Goal: Information Seeking & Learning: Learn about a topic

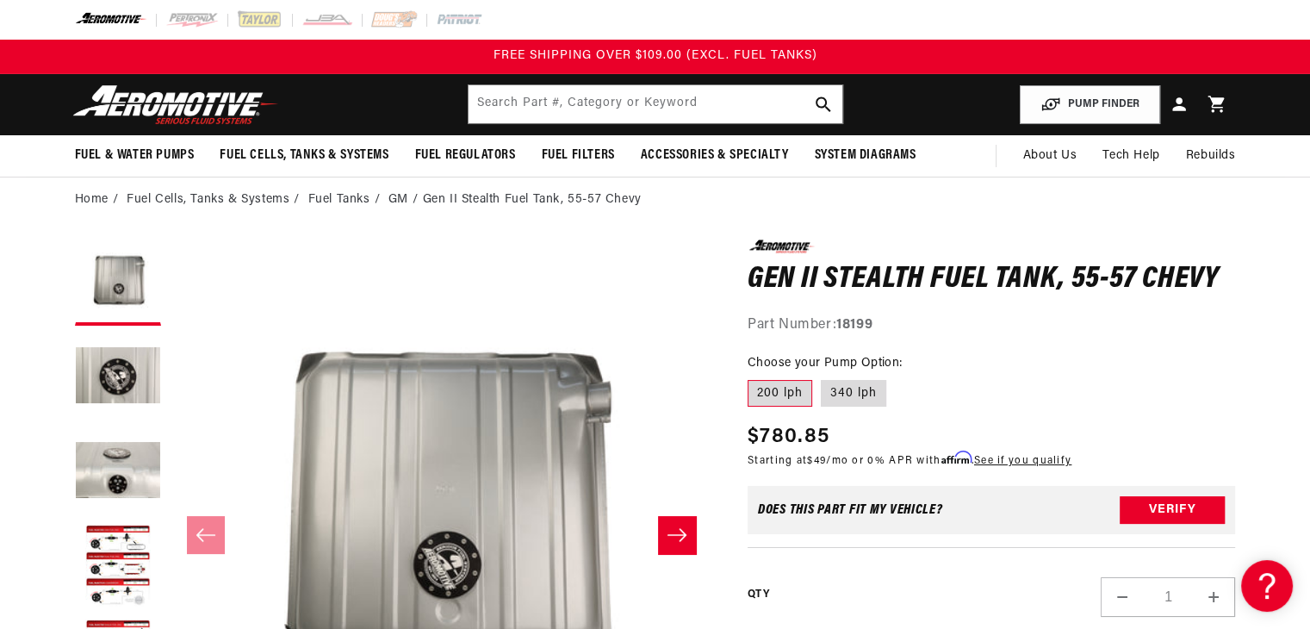
drag, startPoint x: 827, startPoint y: 394, endPoint x: 805, endPoint y: 383, distance: 24.7
click at [827, 394] on label "340 lph" at bounding box center [853, 394] width 65 height 28
click at [822, 377] on input "340 lph" at bounding box center [821, 376] width 1 height 1
radio input "true"
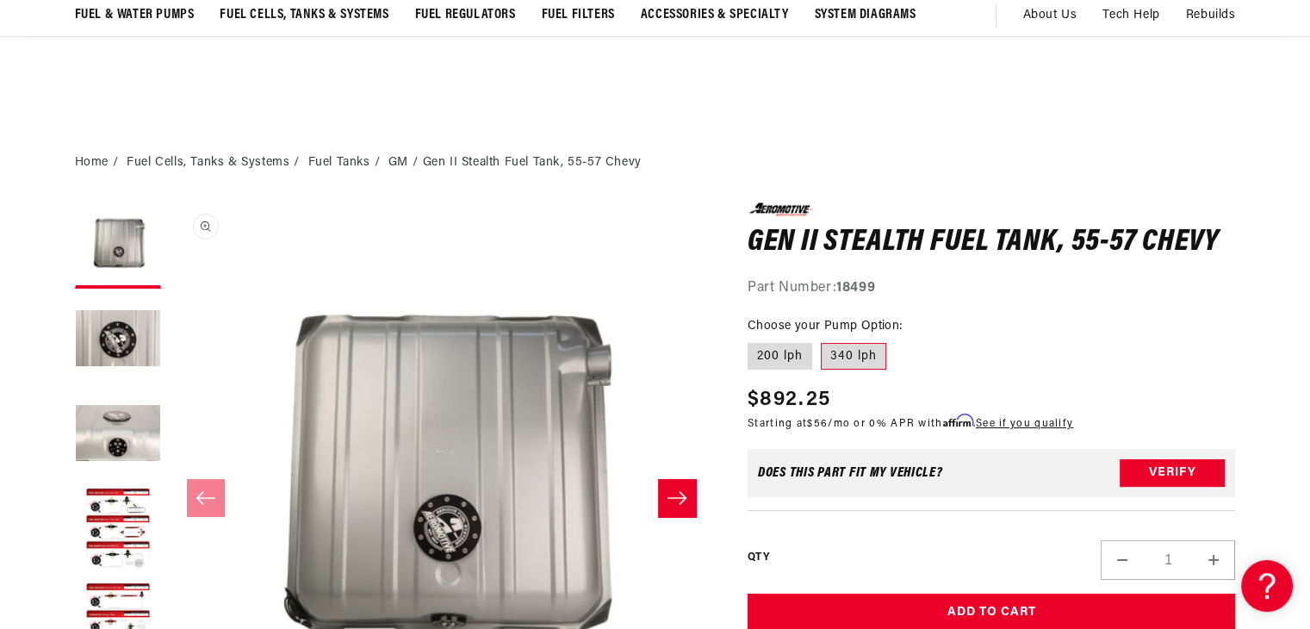
scroll to position [264, 0]
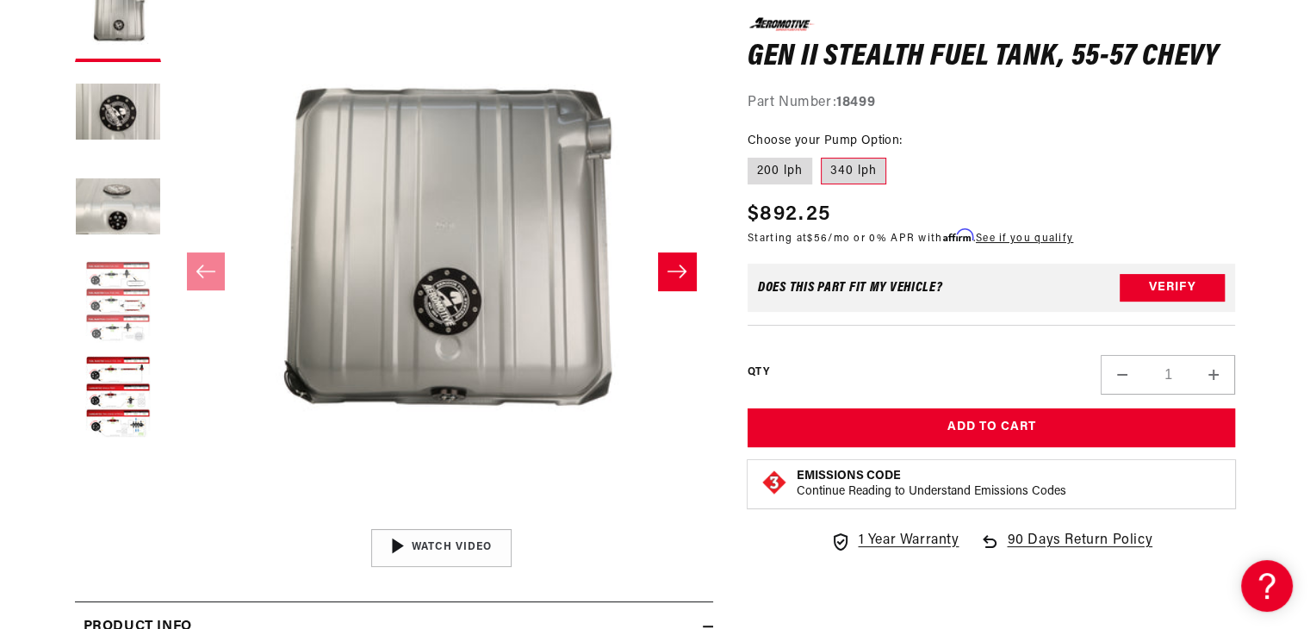
click at [105, 314] on button "Load image 4 in gallery view" at bounding box center [118, 303] width 86 height 86
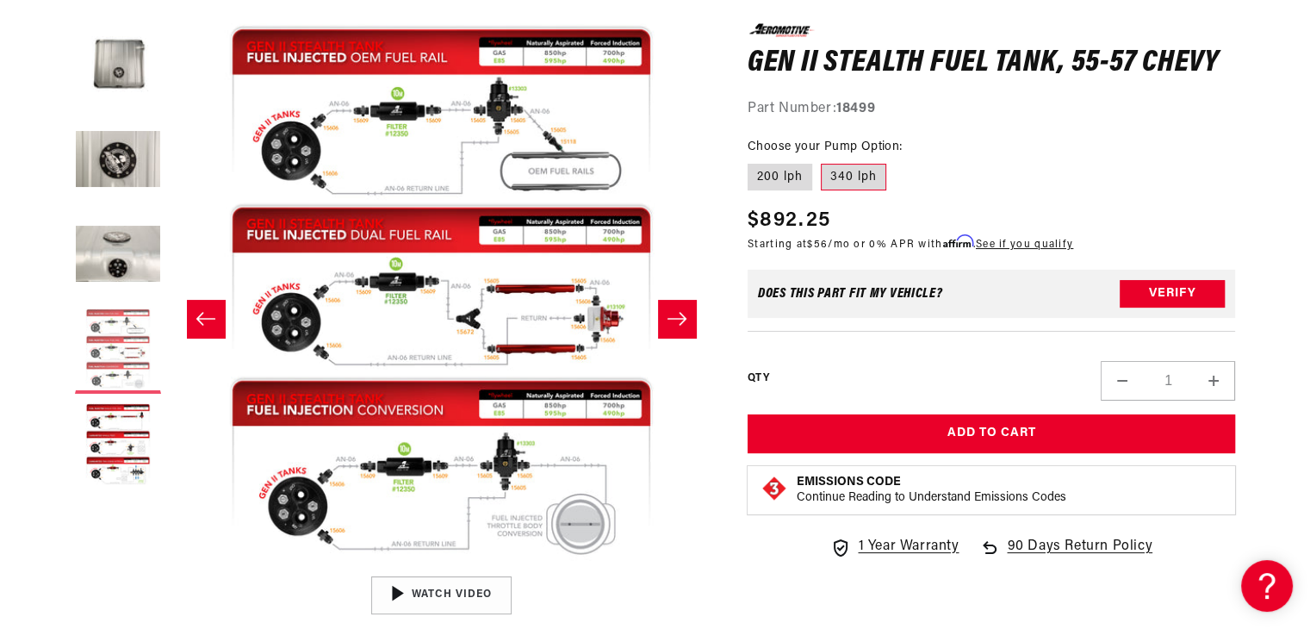
scroll to position [217, 0]
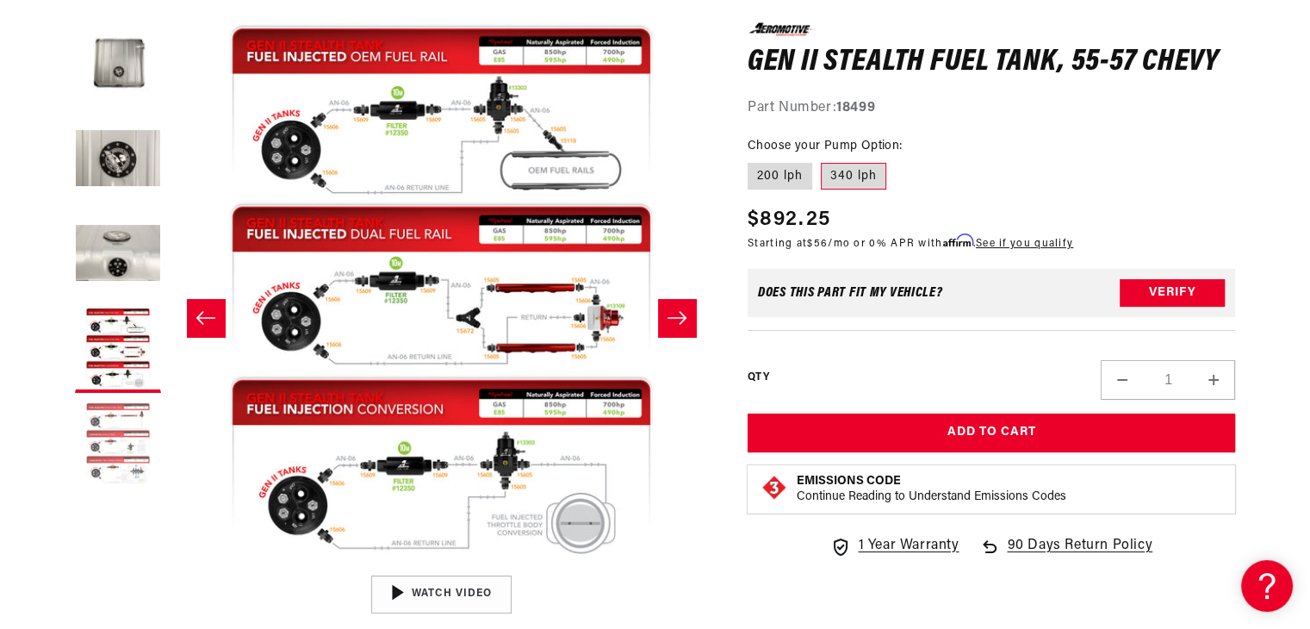
click at [109, 434] on button "Load image 5 in gallery view" at bounding box center [118, 444] width 86 height 86
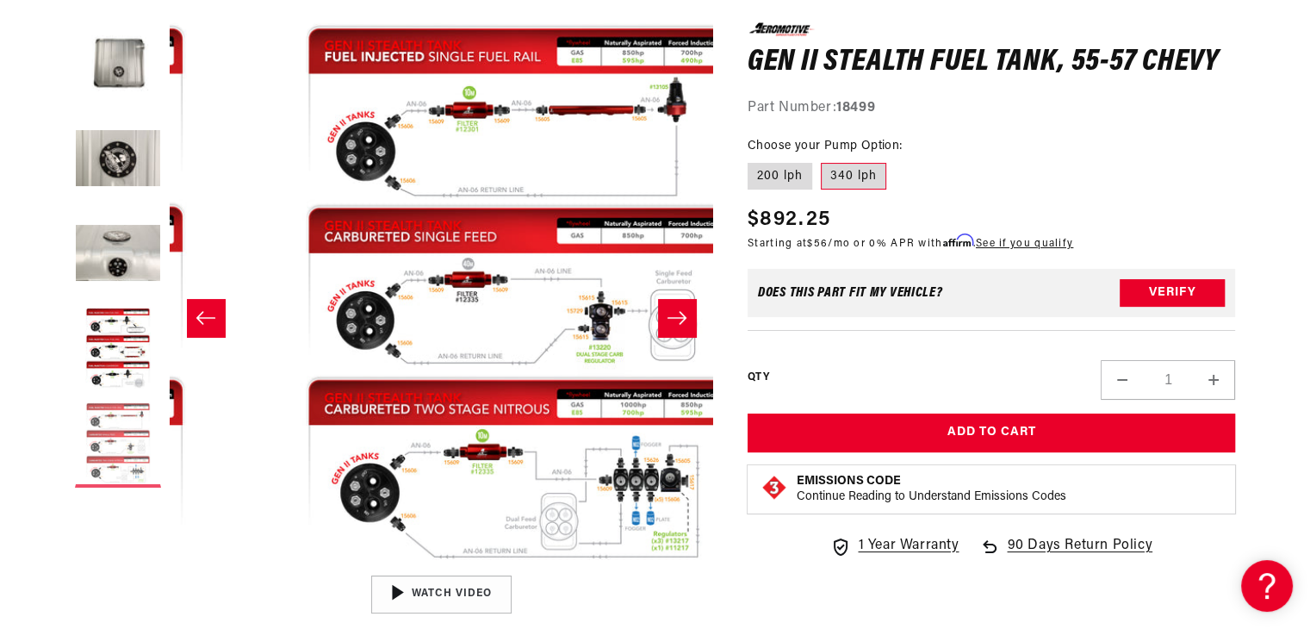
scroll to position [0, 2175]
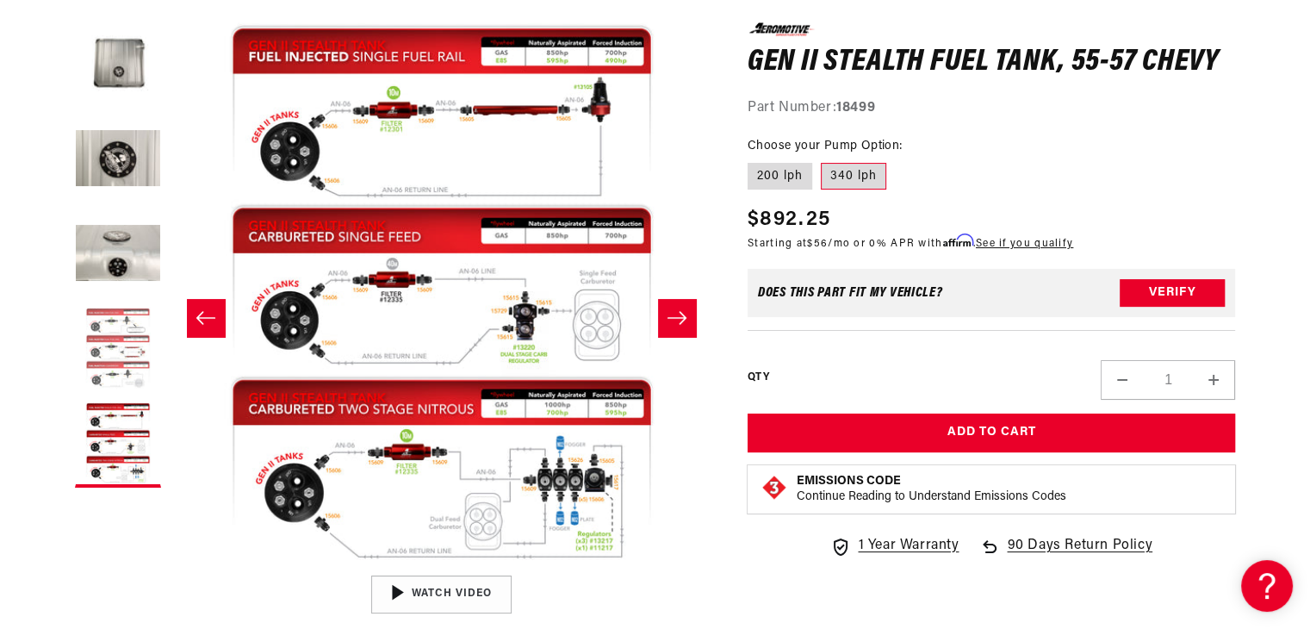
click at [107, 332] on button "Load image 4 in gallery view" at bounding box center [118, 350] width 86 height 86
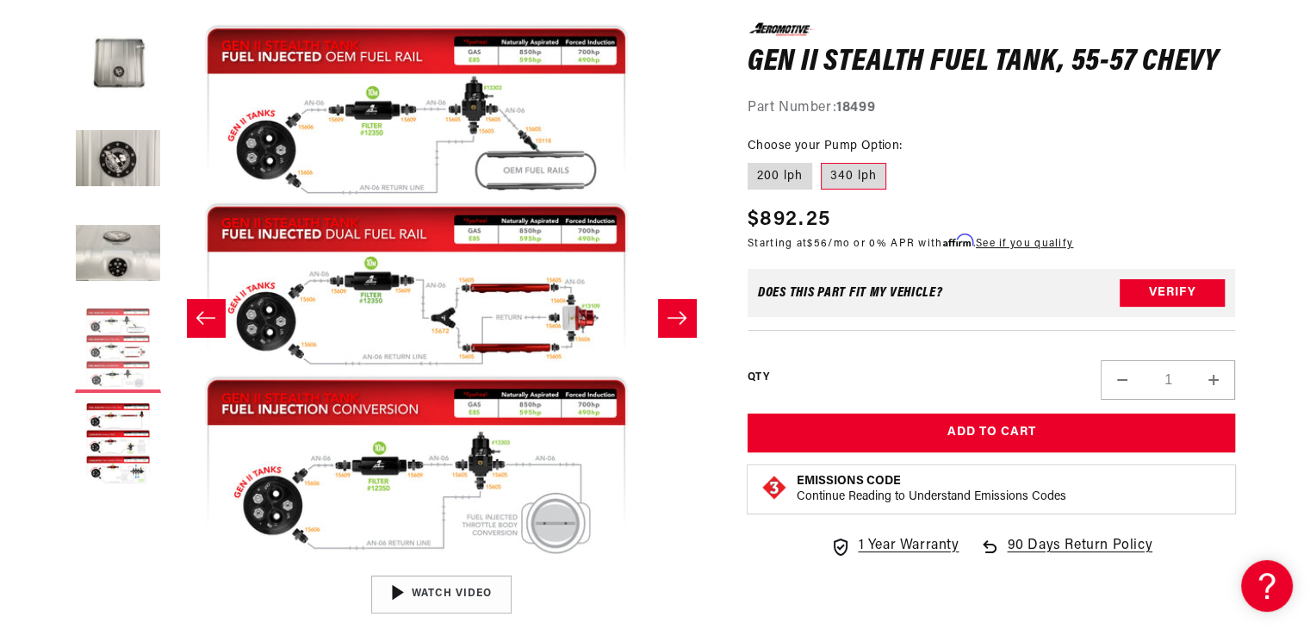
scroll to position [0, 0]
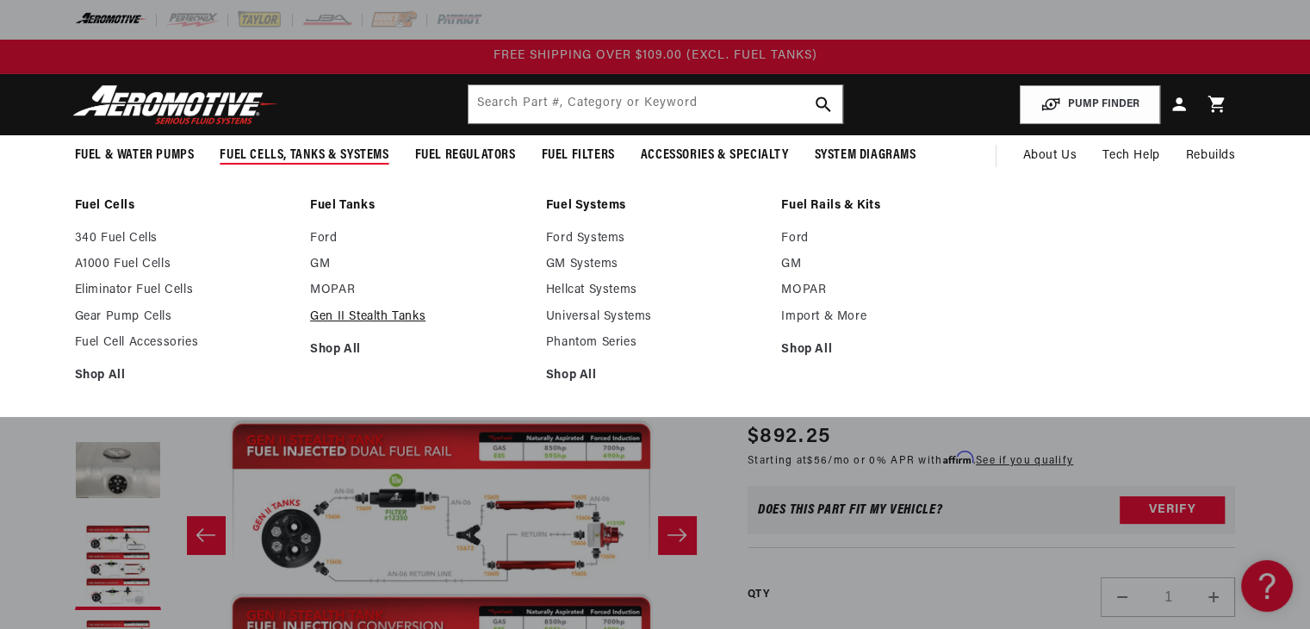
click at [332, 314] on link "Gen II Stealth Tanks" at bounding box center [419, 317] width 219 height 16
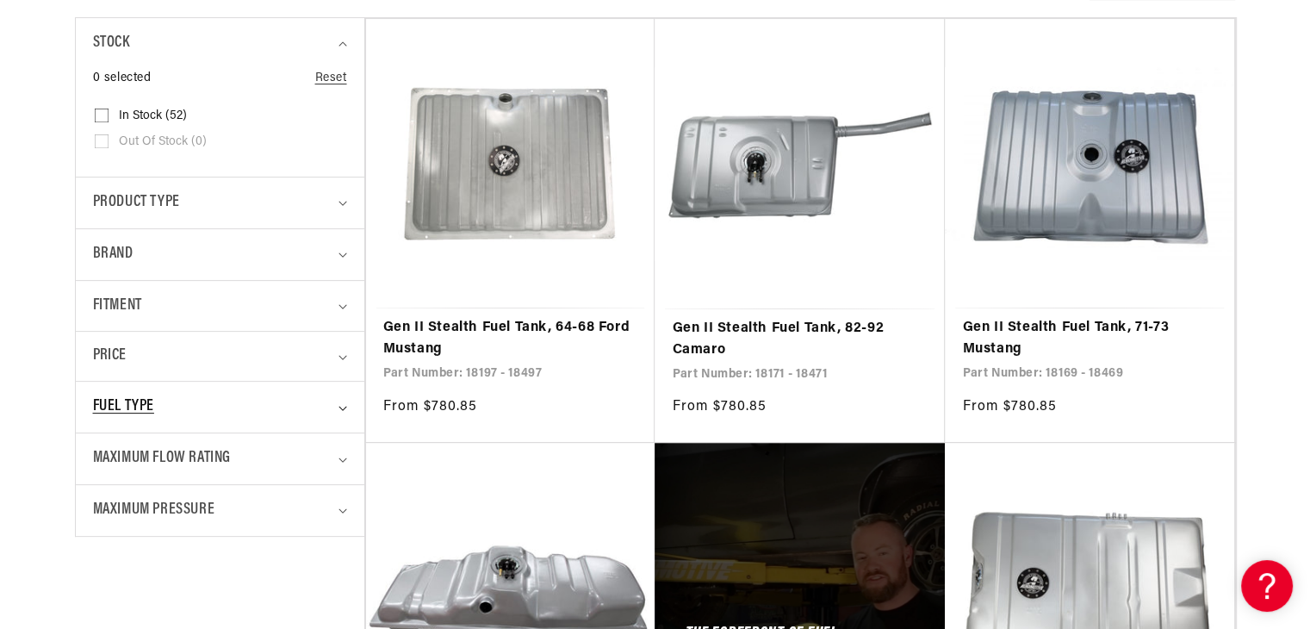
click at [175, 401] on div "Fuel Type" at bounding box center [212, 407] width 239 height 25
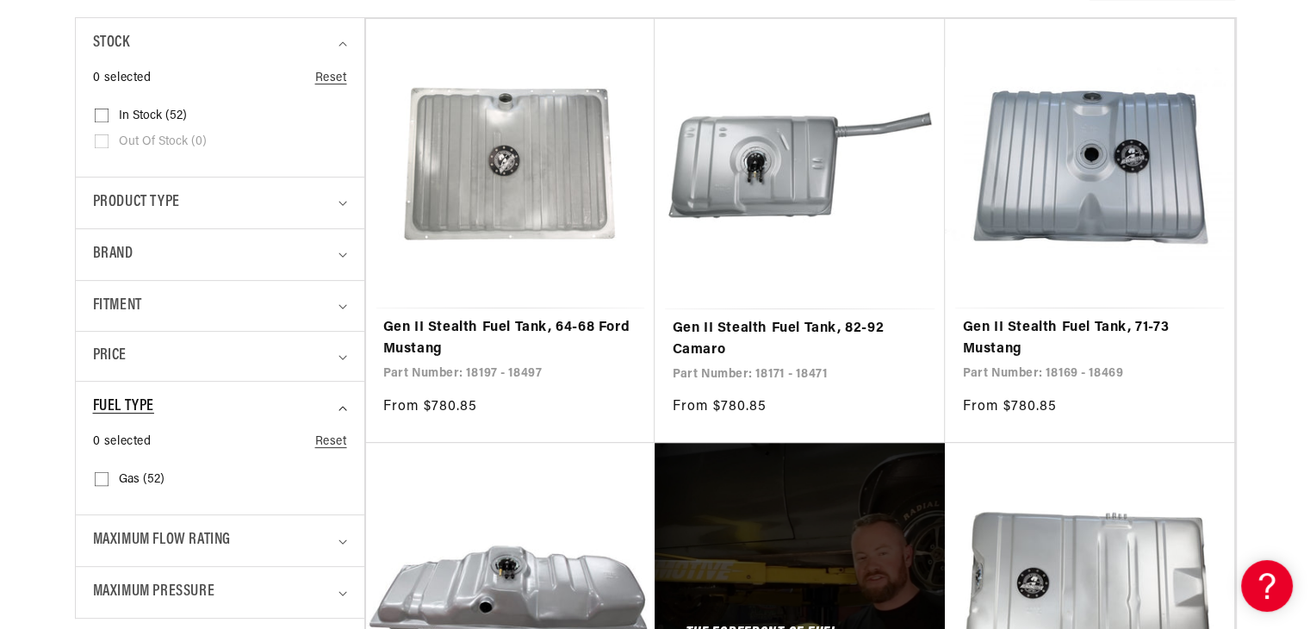
click at [175, 401] on div "Fuel Type" at bounding box center [212, 407] width 239 height 25
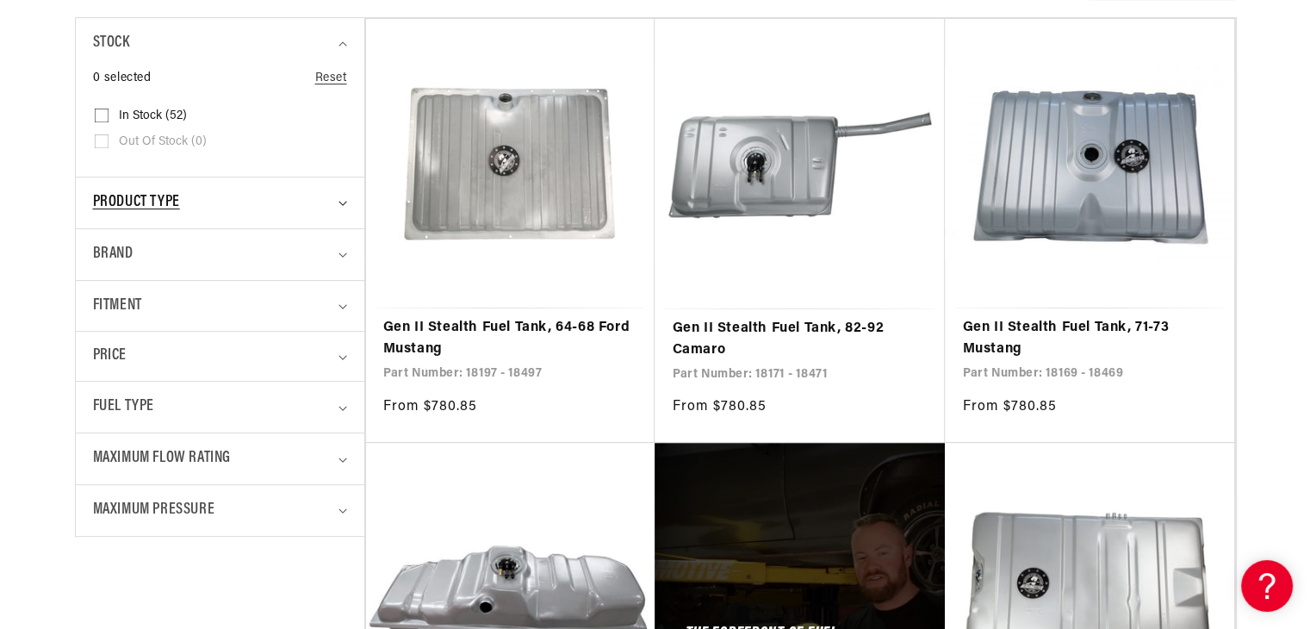
click at [258, 211] on div "Product type" at bounding box center [212, 202] width 239 height 25
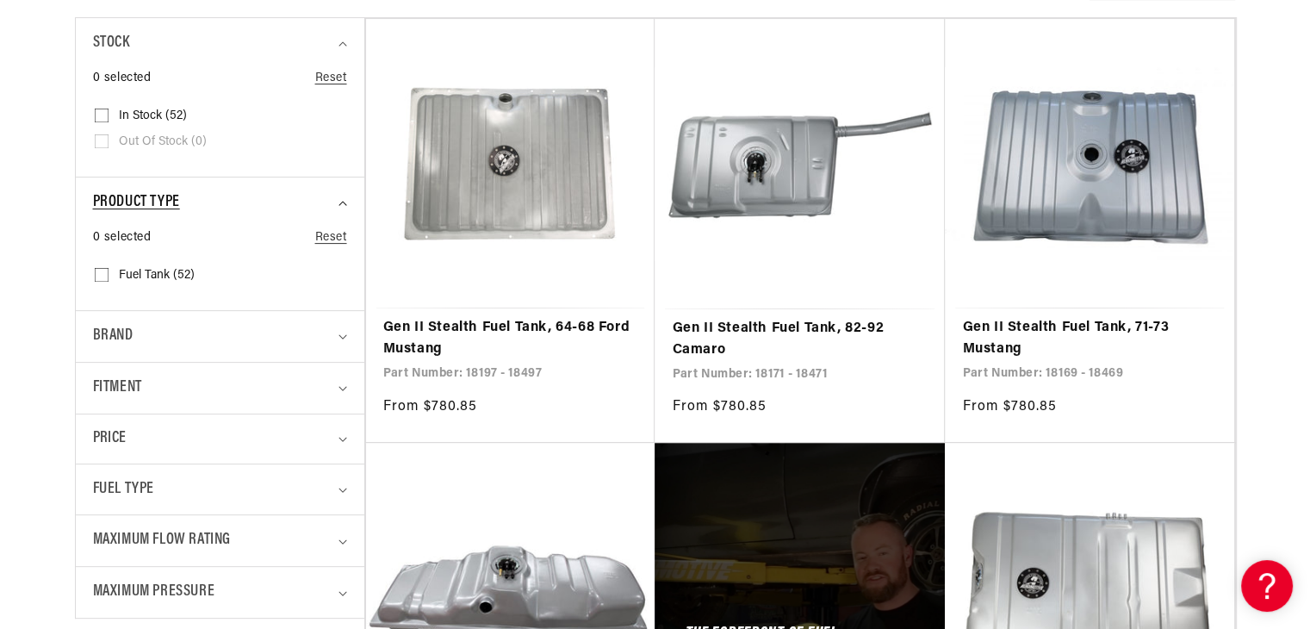
click at [258, 211] on div "Product type" at bounding box center [212, 202] width 239 height 25
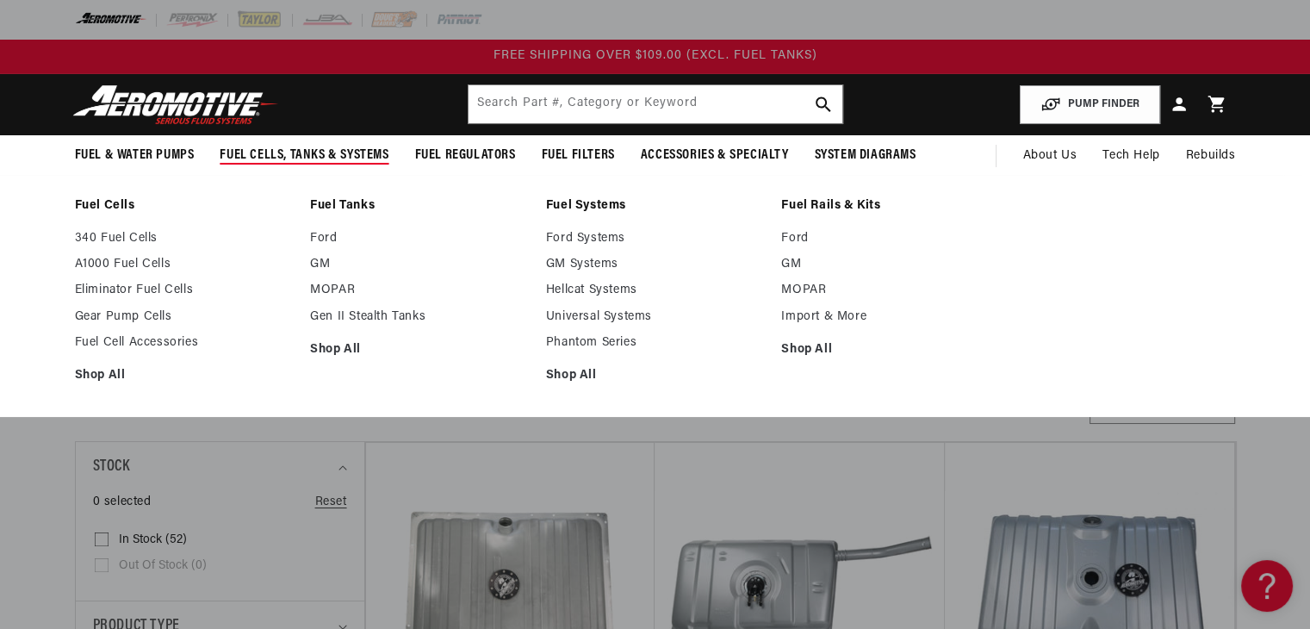
click at [320, 152] on span "Fuel Cells, Tanks & Systems" at bounding box center [304, 155] width 169 height 18
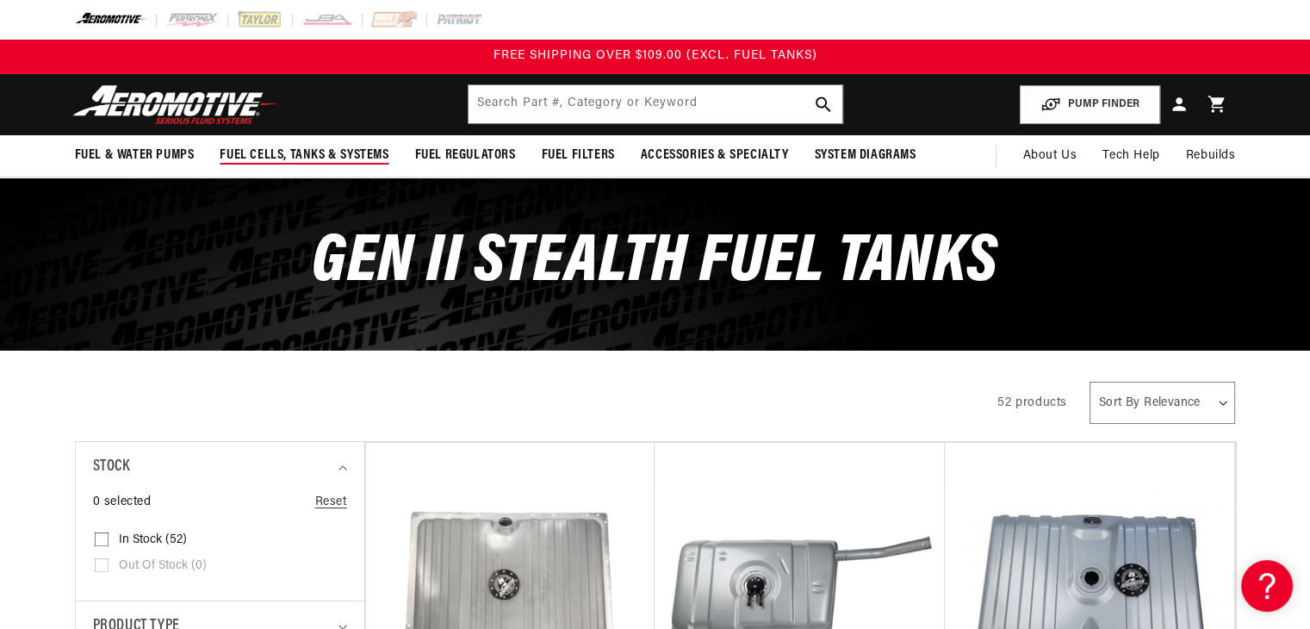
click at [320, 152] on span "Fuel Cells, Tanks & Systems" at bounding box center [304, 155] width 169 height 18
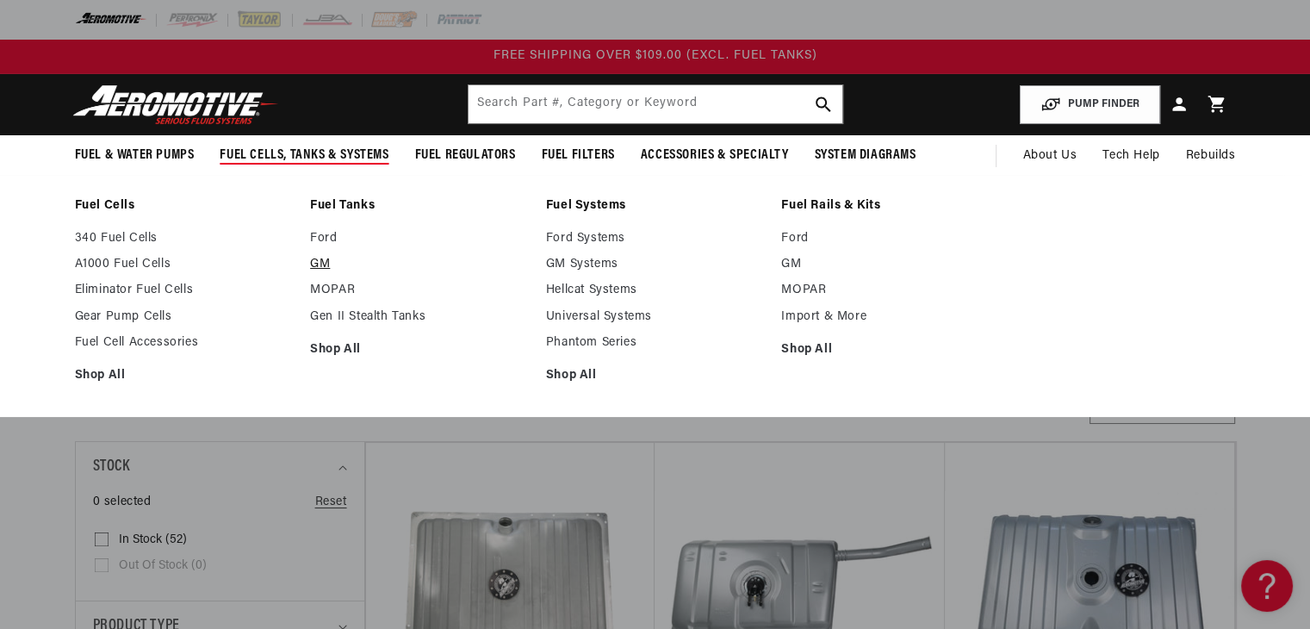
click at [324, 259] on link "GM" at bounding box center [419, 265] width 219 height 16
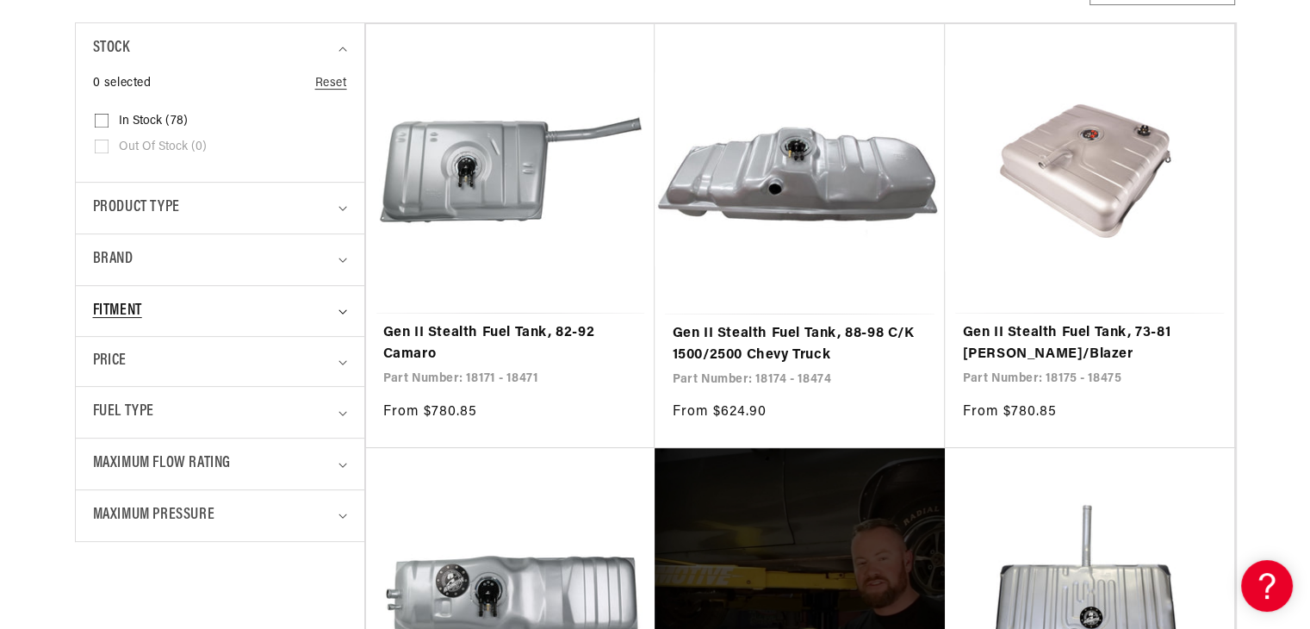
click at [218, 321] on summary "Fitment" at bounding box center [220, 311] width 254 height 51
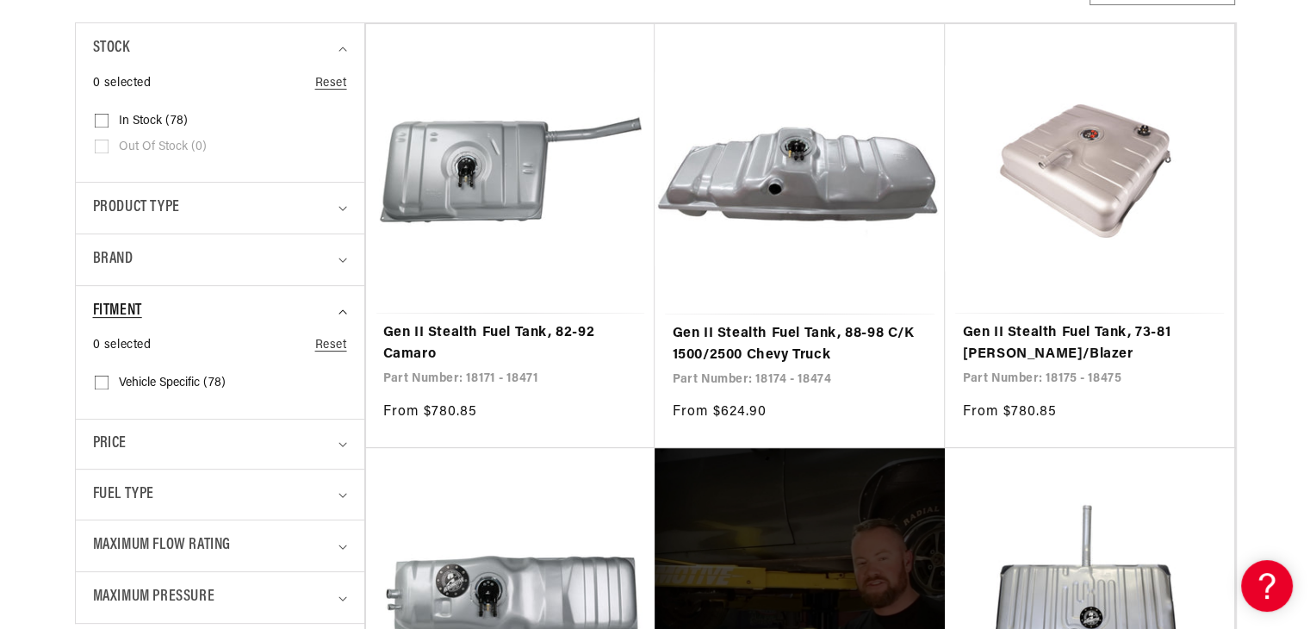
click at [218, 321] on summary "Fitment" at bounding box center [220, 311] width 254 height 51
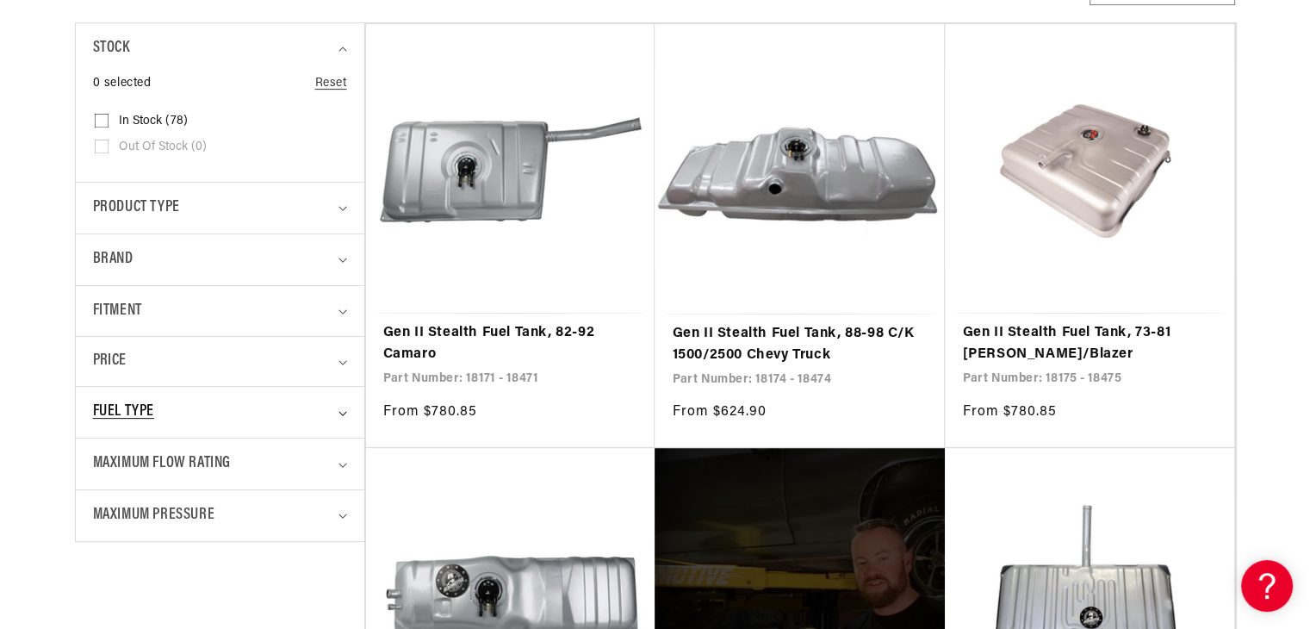
click at [262, 411] on div "Fuel Type" at bounding box center [212, 412] width 239 height 25
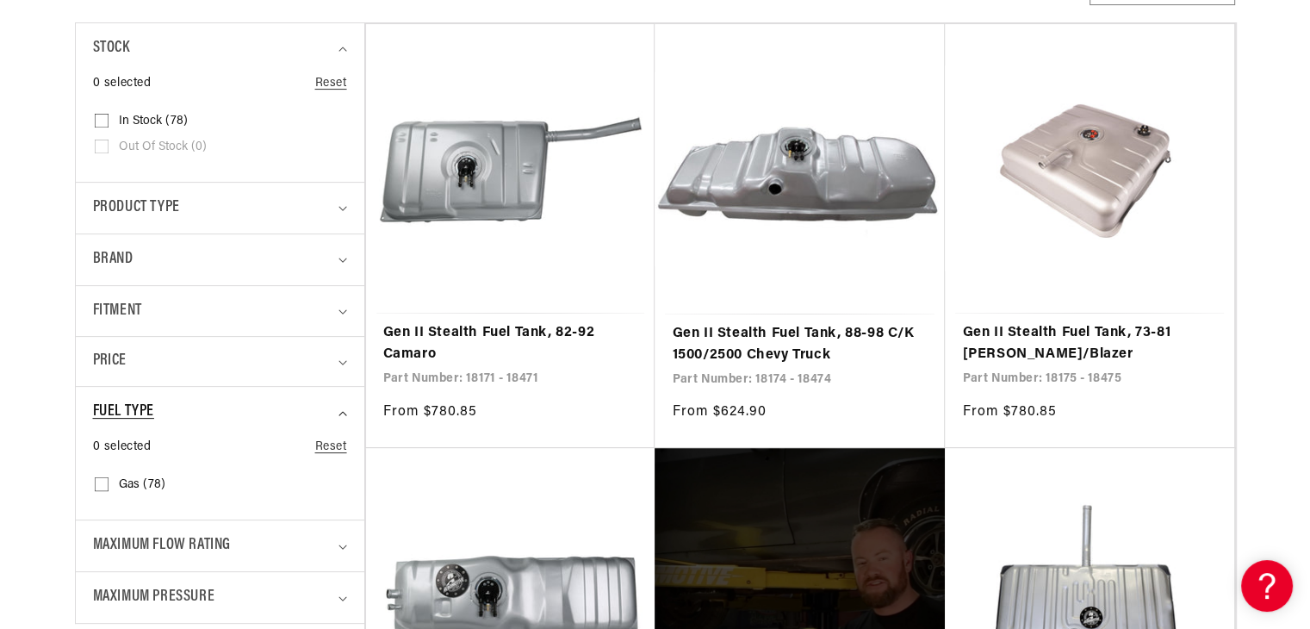
click at [262, 412] on div "Fuel Type" at bounding box center [212, 412] width 239 height 25
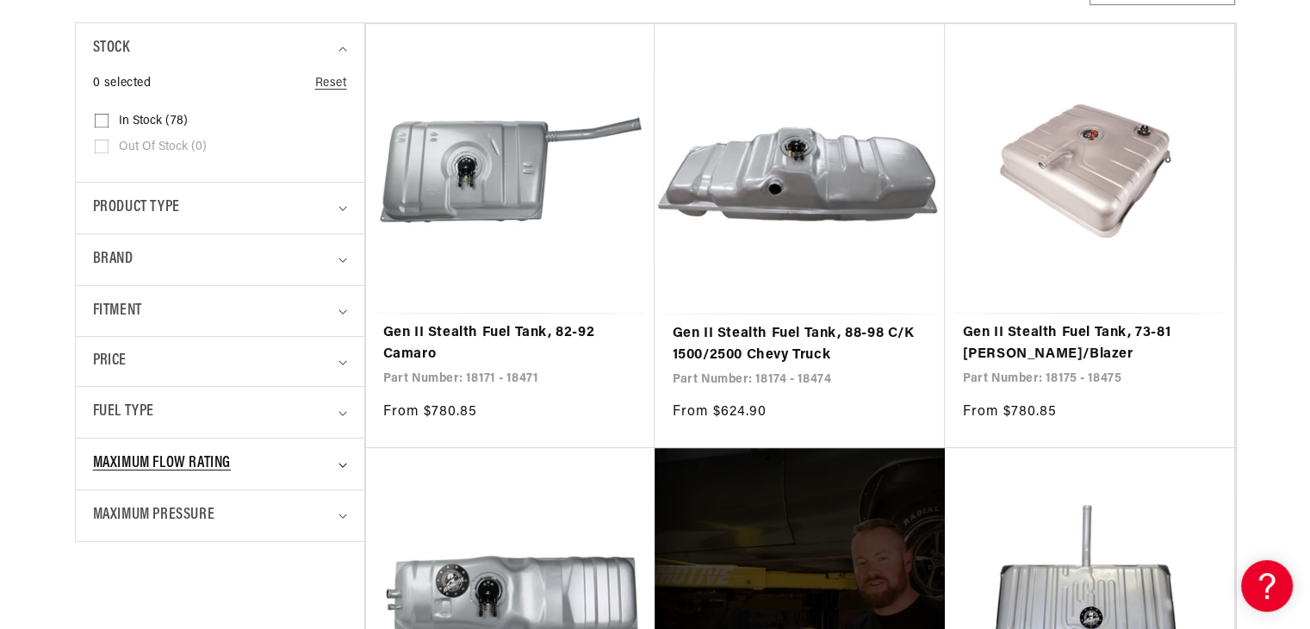
click at [283, 467] on div "Maximum Flow Rating" at bounding box center [212, 463] width 239 height 25
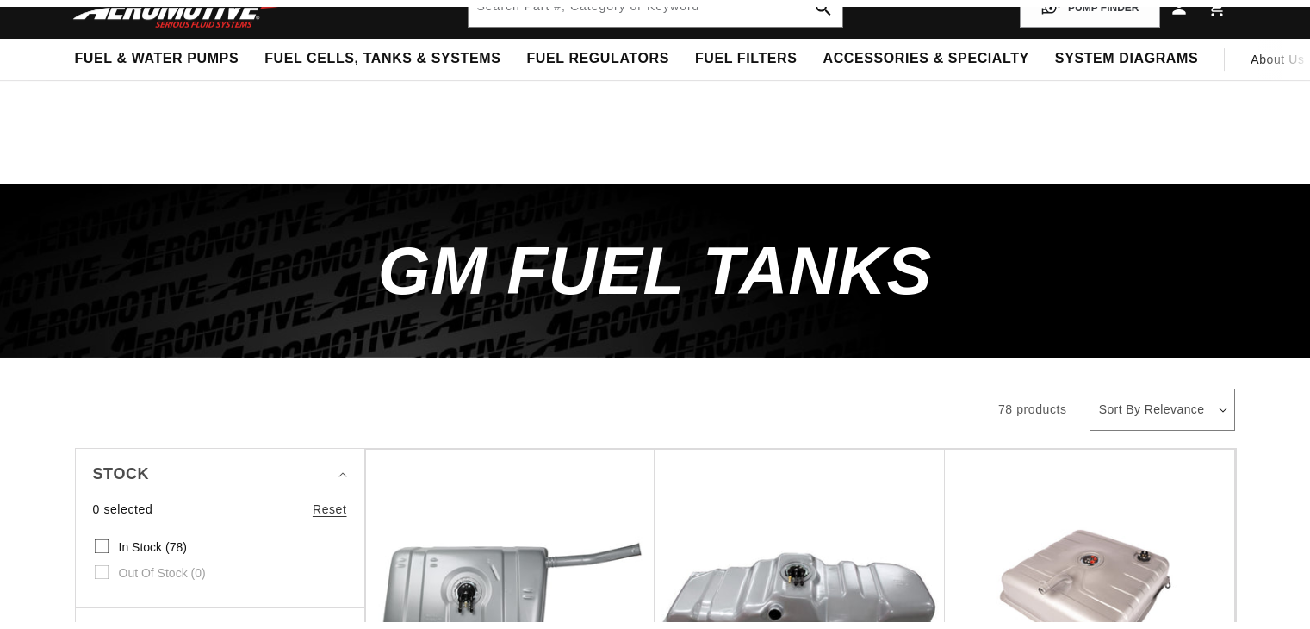
scroll to position [314, 0]
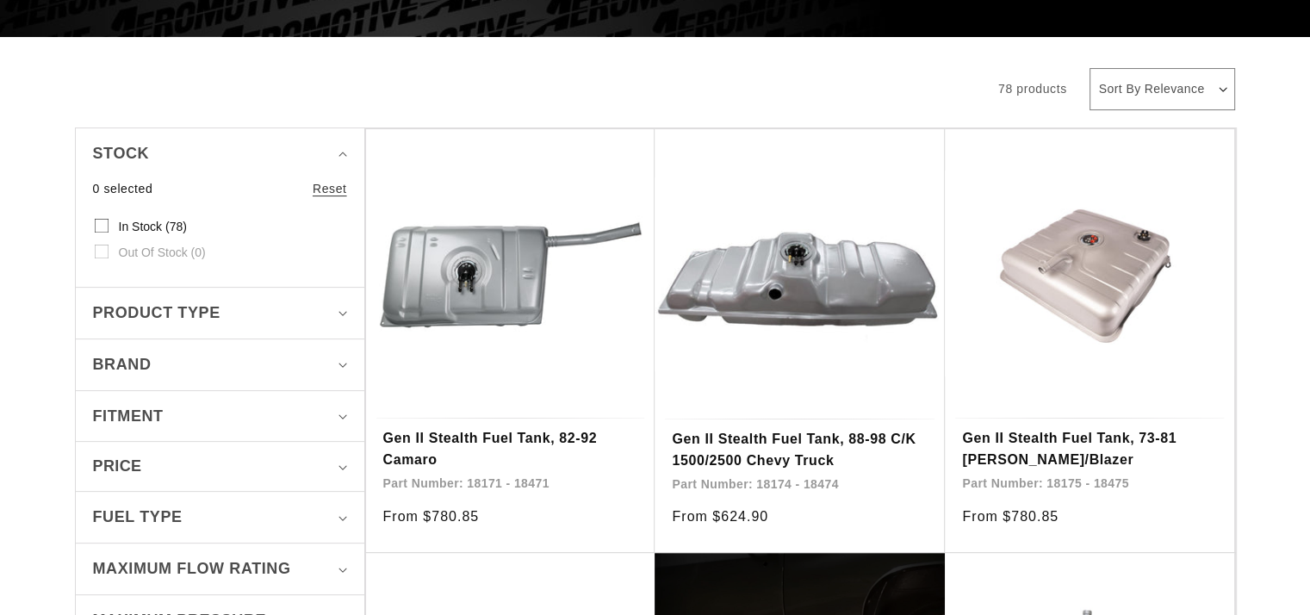
click at [216, 306] on div "Product type" at bounding box center [212, 313] width 239 height 25
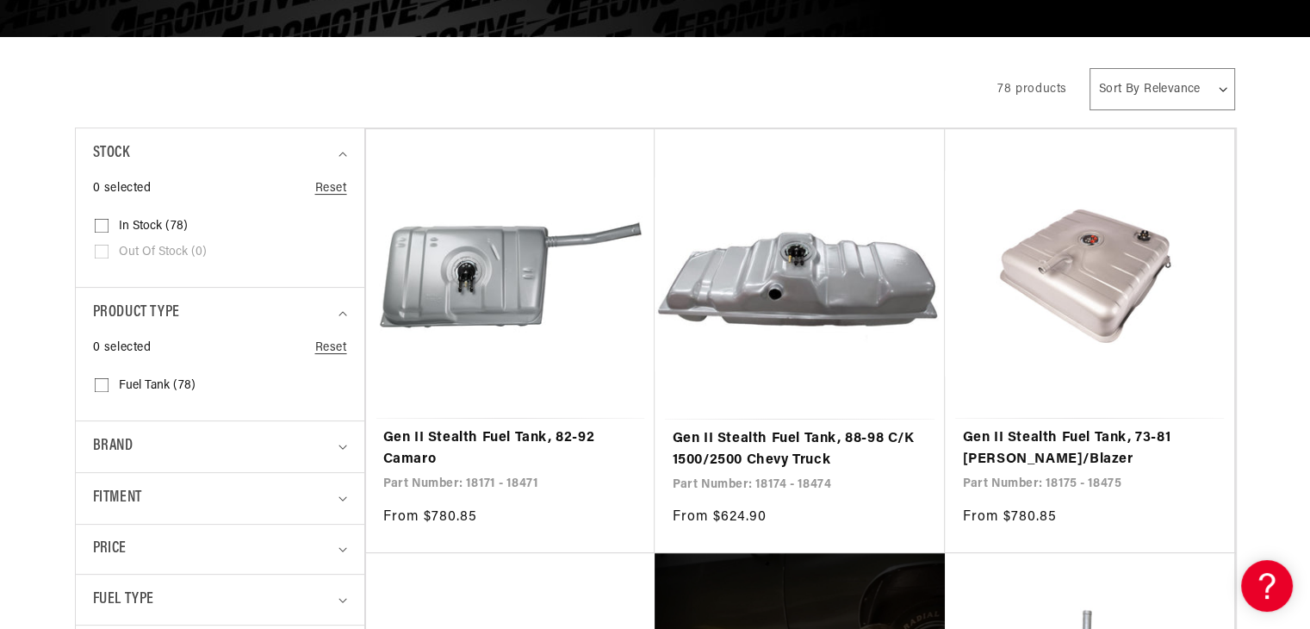
scroll to position [0, 0]
click at [216, 306] on div "Product type" at bounding box center [212, 313] width 239 height 25
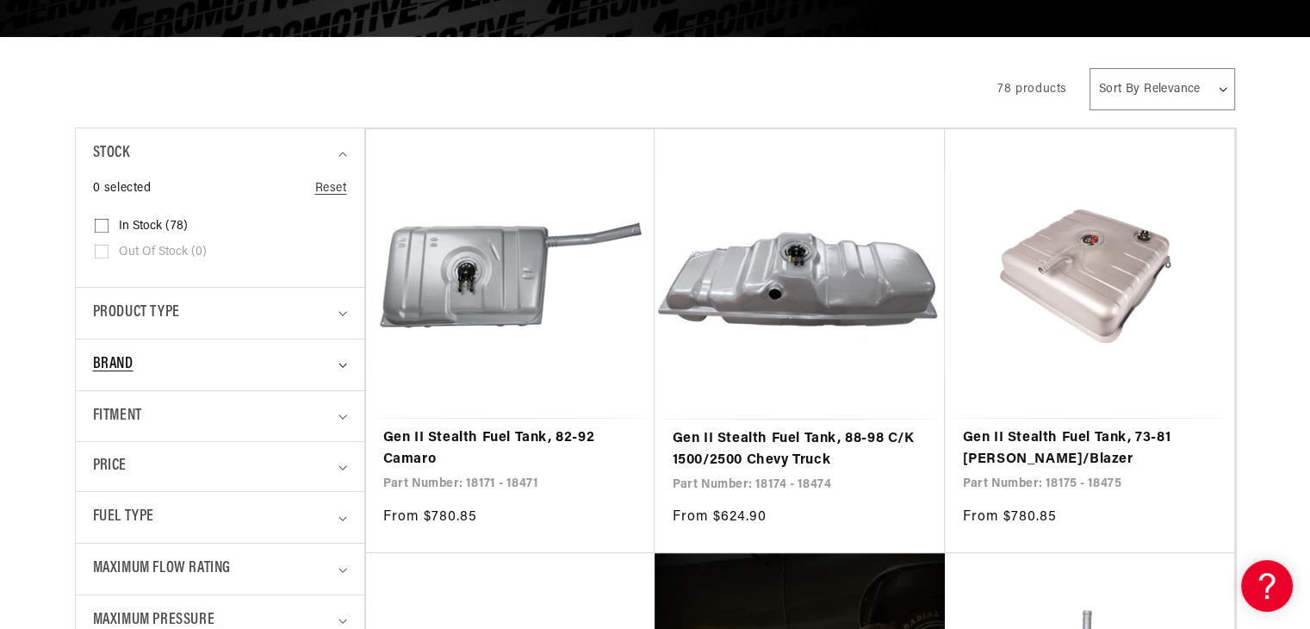
click at [233, 364] on div "Brand" at bounding box center [212, 364] width 239 height 25
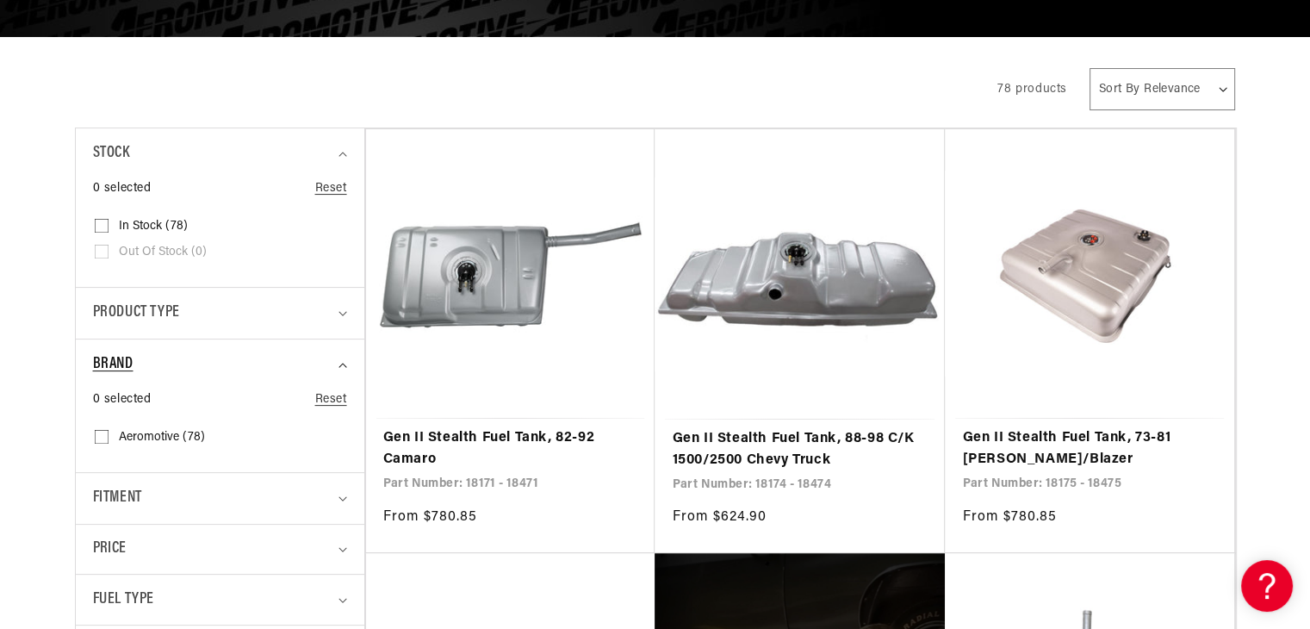
click at [233, 364] on div "Brand" at bounding box center [212, 364] width 239 height 25
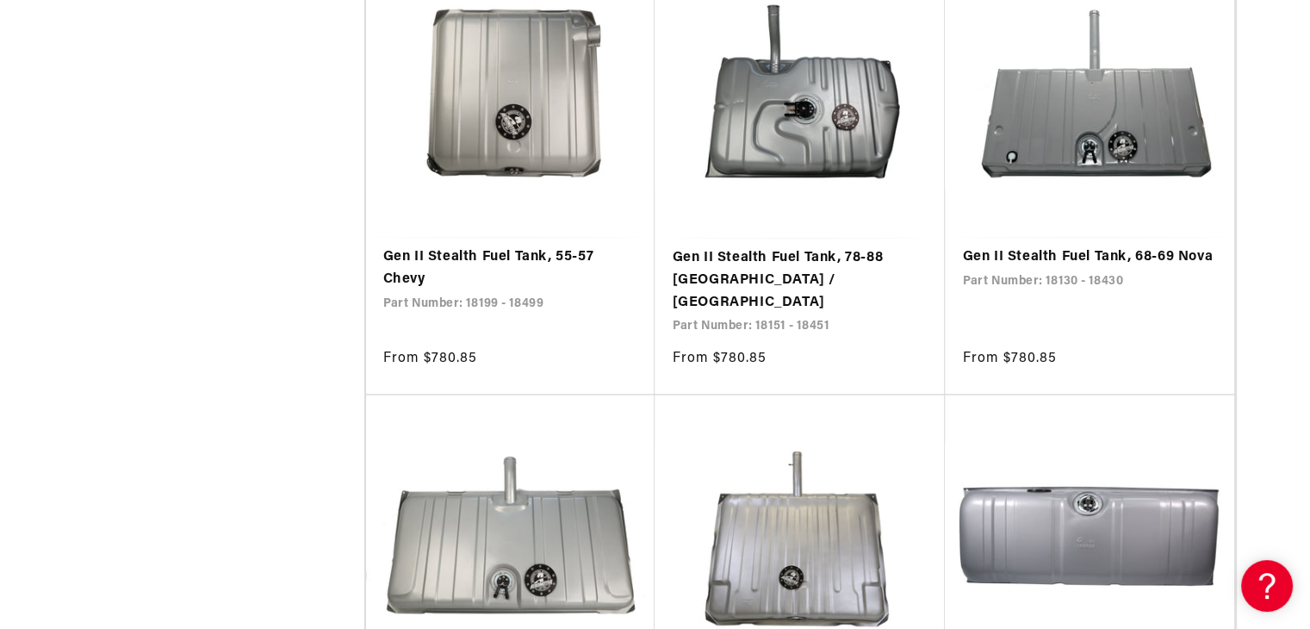
scroll to position [2613, 0]
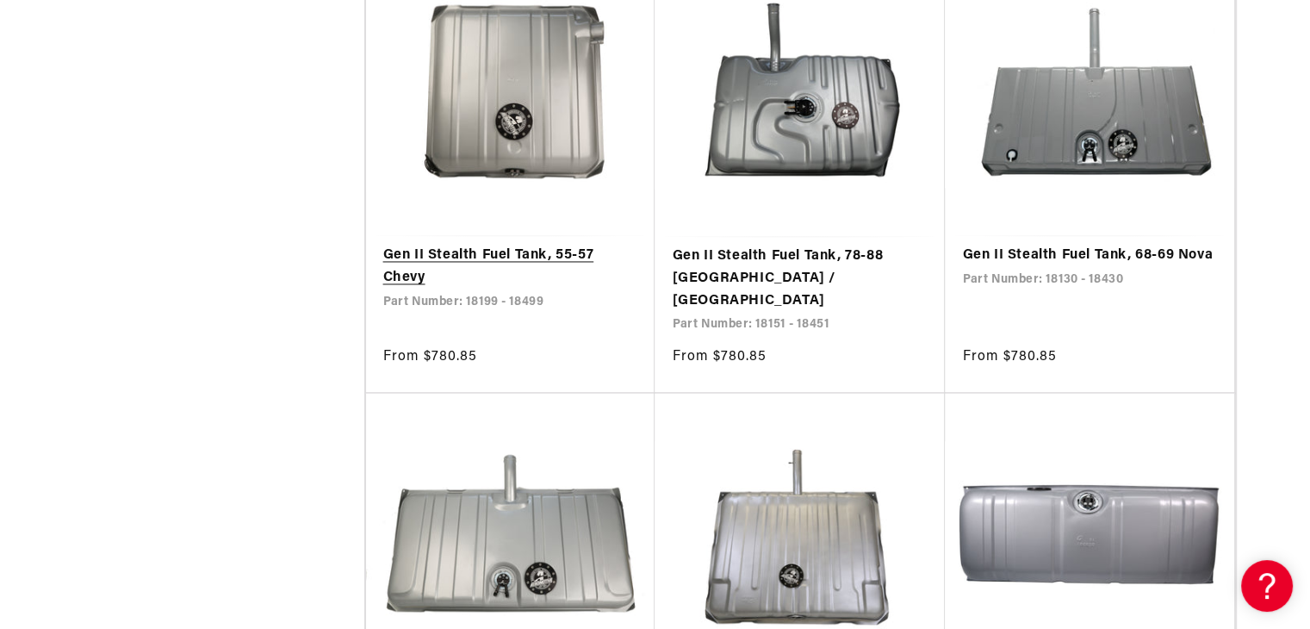
click at [489, 245] on link "Gen II Stealth Fuel Tank, 55-57 Chevy" at bounding box center [510, 267] width 255 height 44
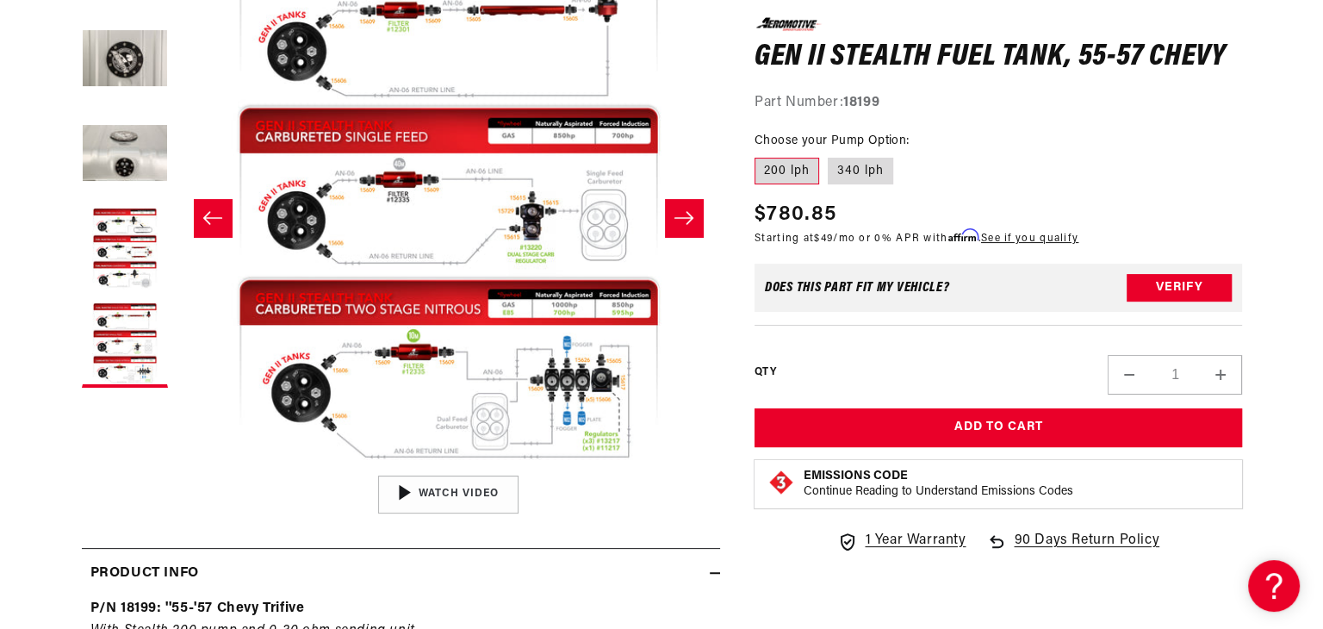
scroll to position [317, 0]
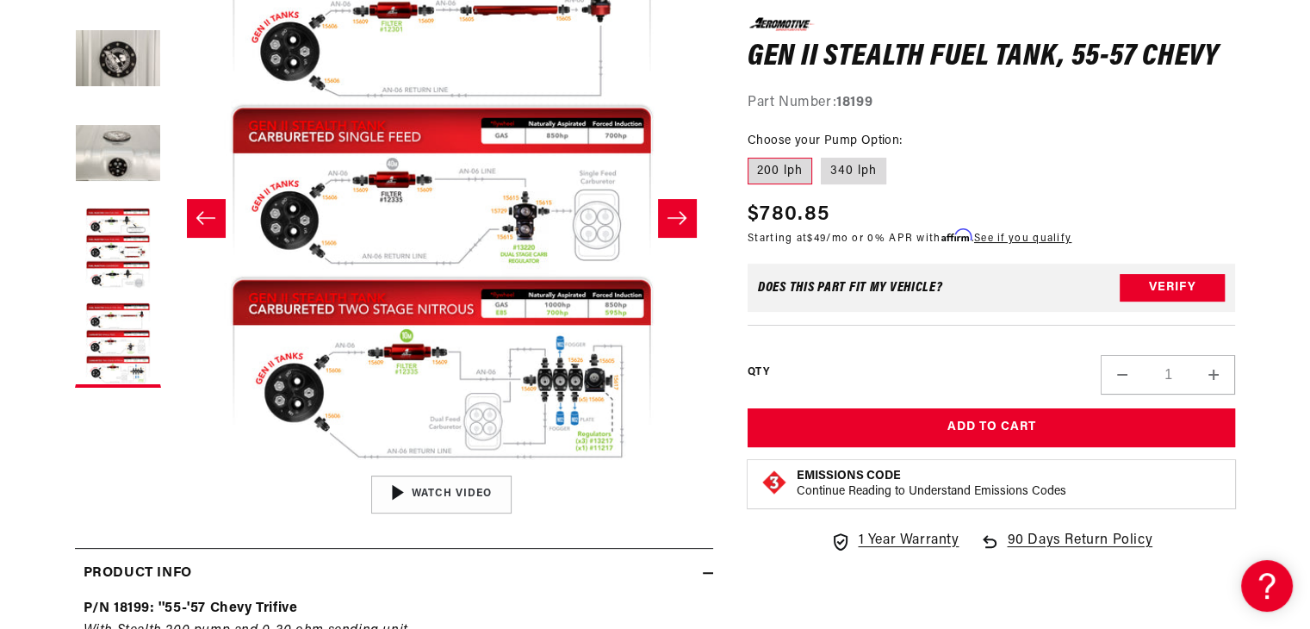
click at [170, 467] on button "Open media 5 in modal" at bounding box center [170, 467] width 0 height 0
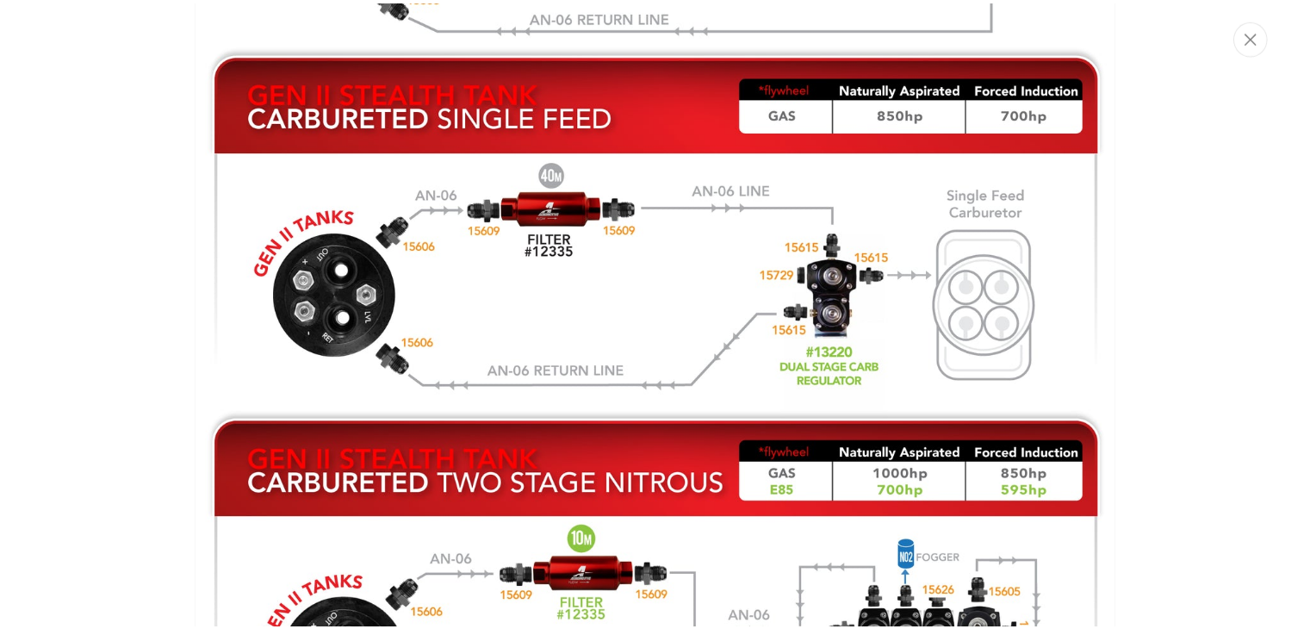
scroll to position [3433, 0]
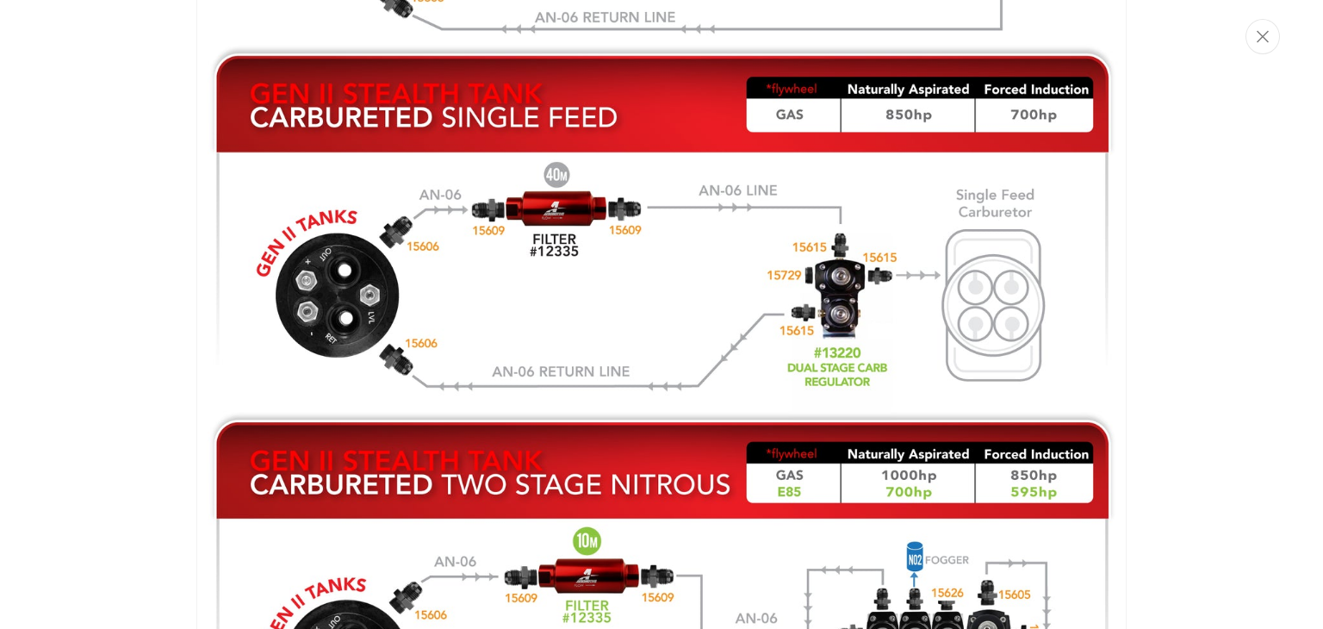
click at [789, 317] on img "Media gallery" at bounding box center [661, 241] width 930 height 1162
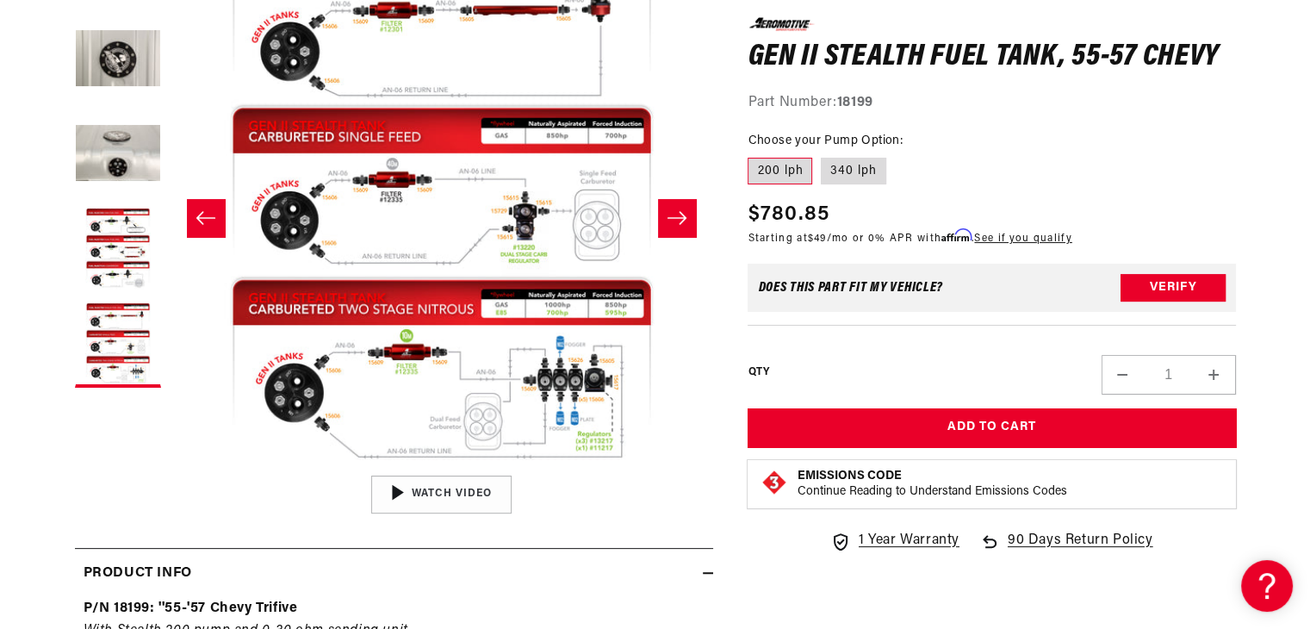
scroll to position [0, 0]
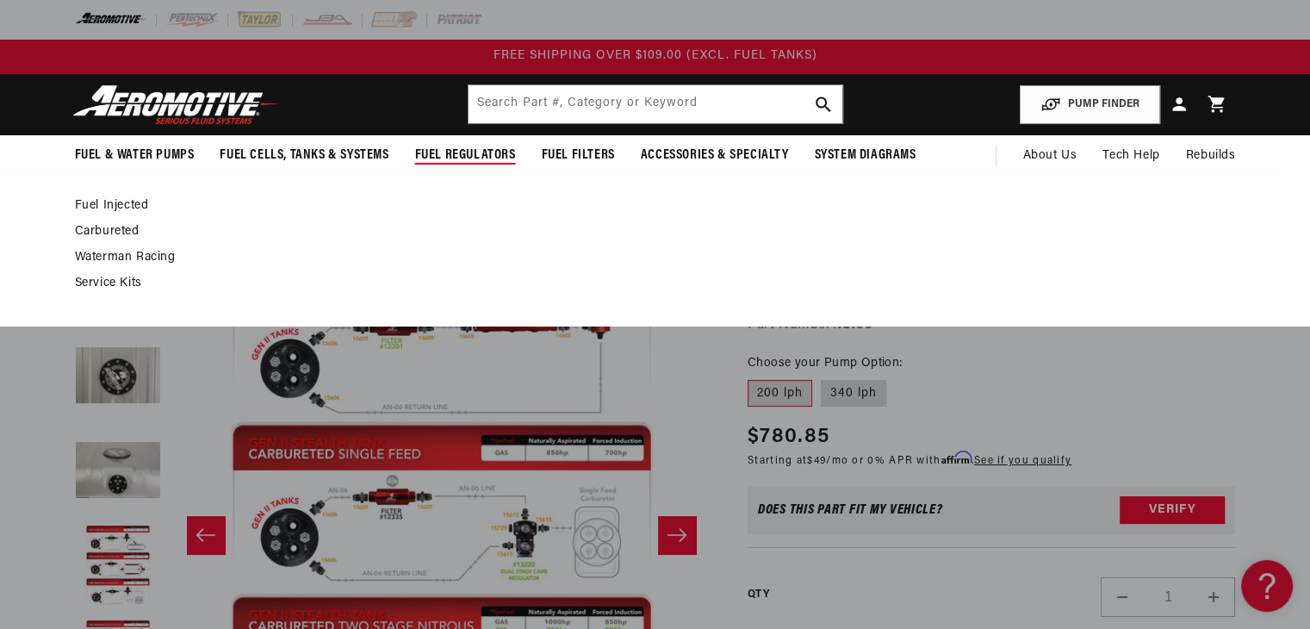
click at [112, 224] on link "Carbureted" at bounding box center [647, 232] width 1144 height 16
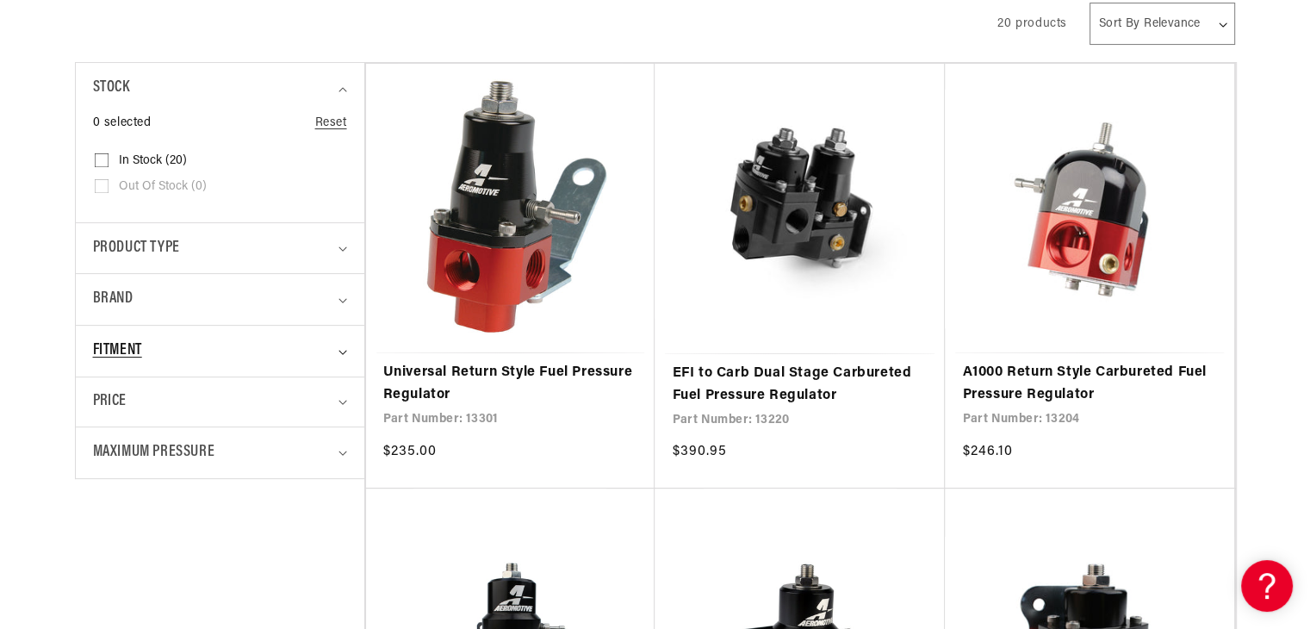
click at [152, 357] on div "Fitment" at bounding box center [212, 351] width 239 height 25
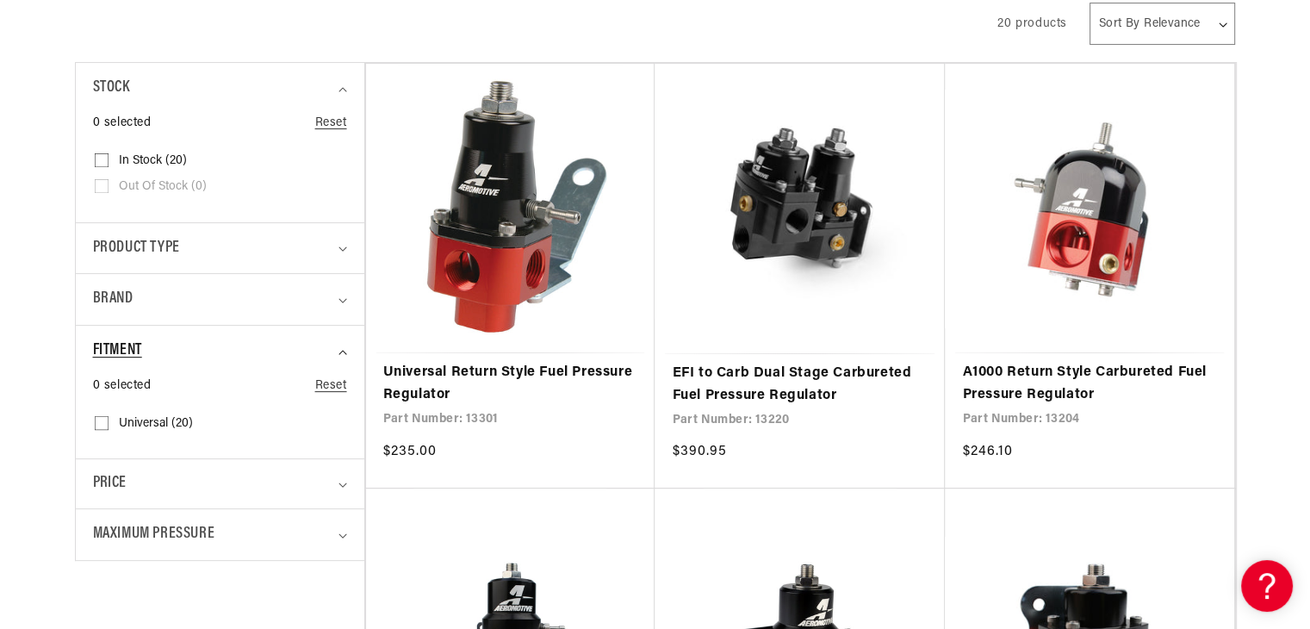
click at [152, 357] on div "Fitment" at bounding box center [212, 351] width 239 height 25
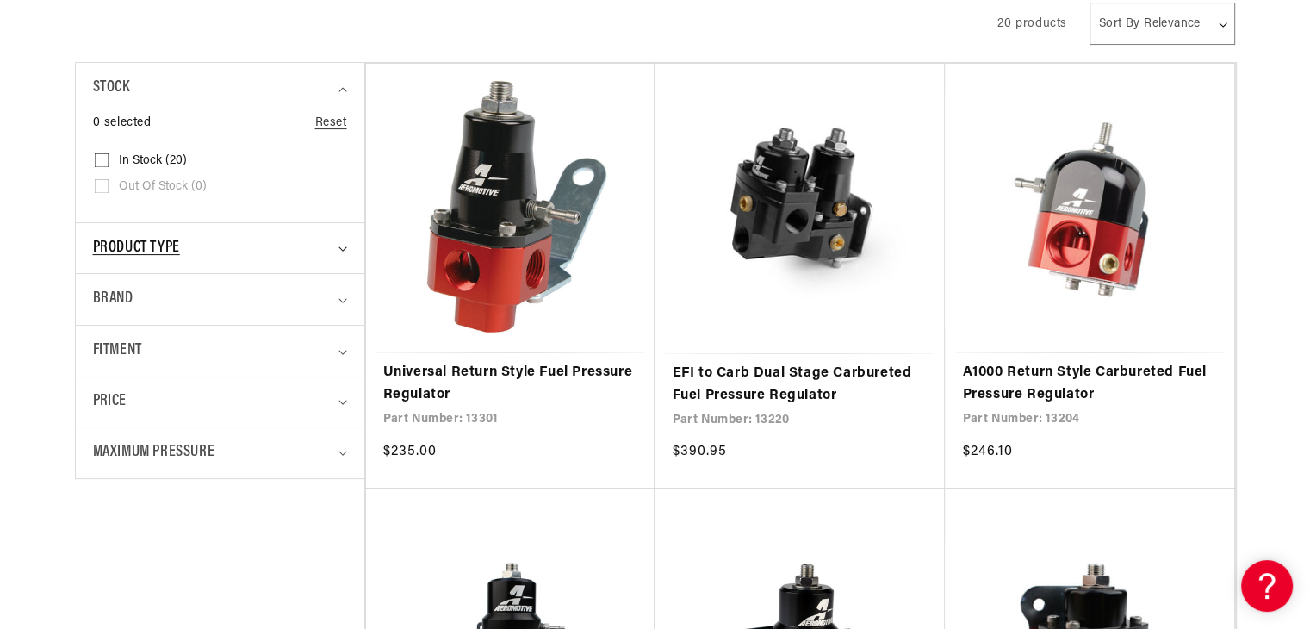
click at [221, 259] on summary "Product type" at bounding box center [220, 248] width 254 height 51
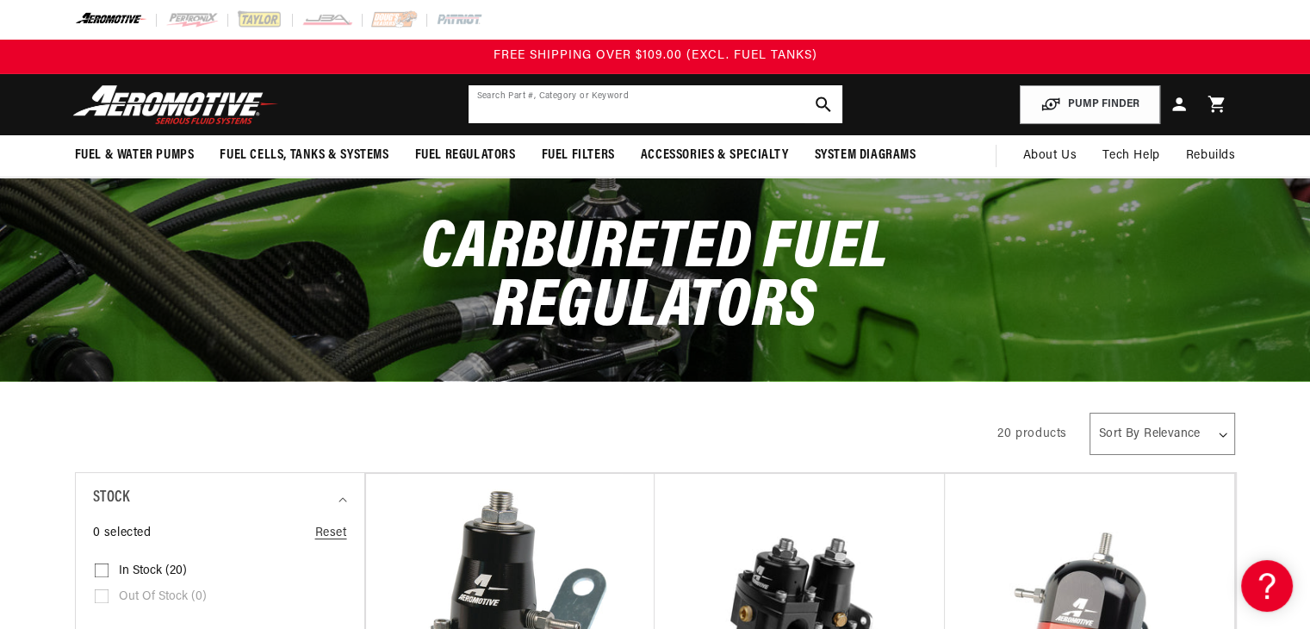
click at [529, 97] on input "text" at bounding box center [656, 104] width 374 height 38
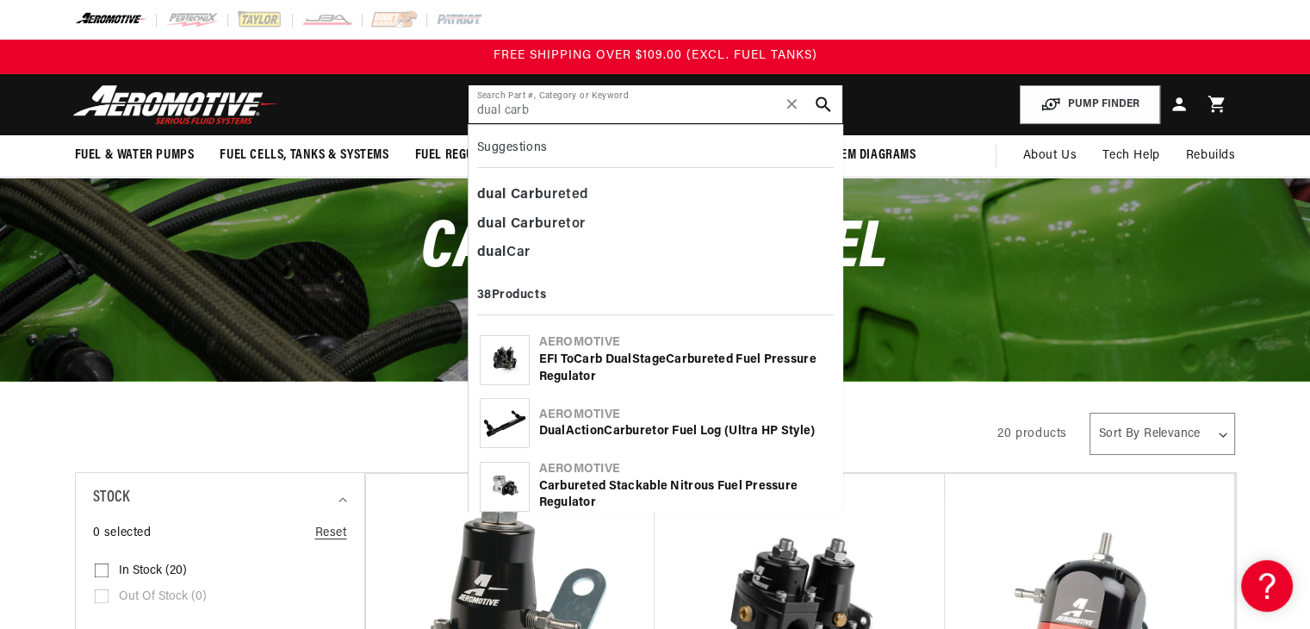
type input "dual carb"
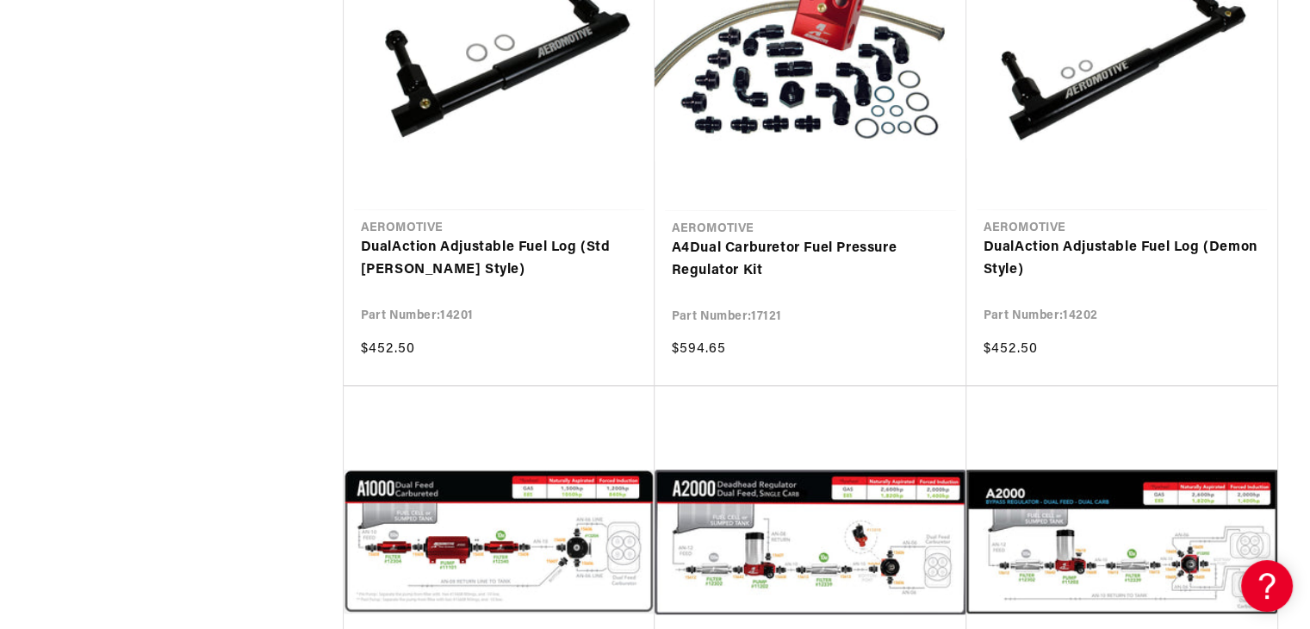
scroll to position [1394, 0]
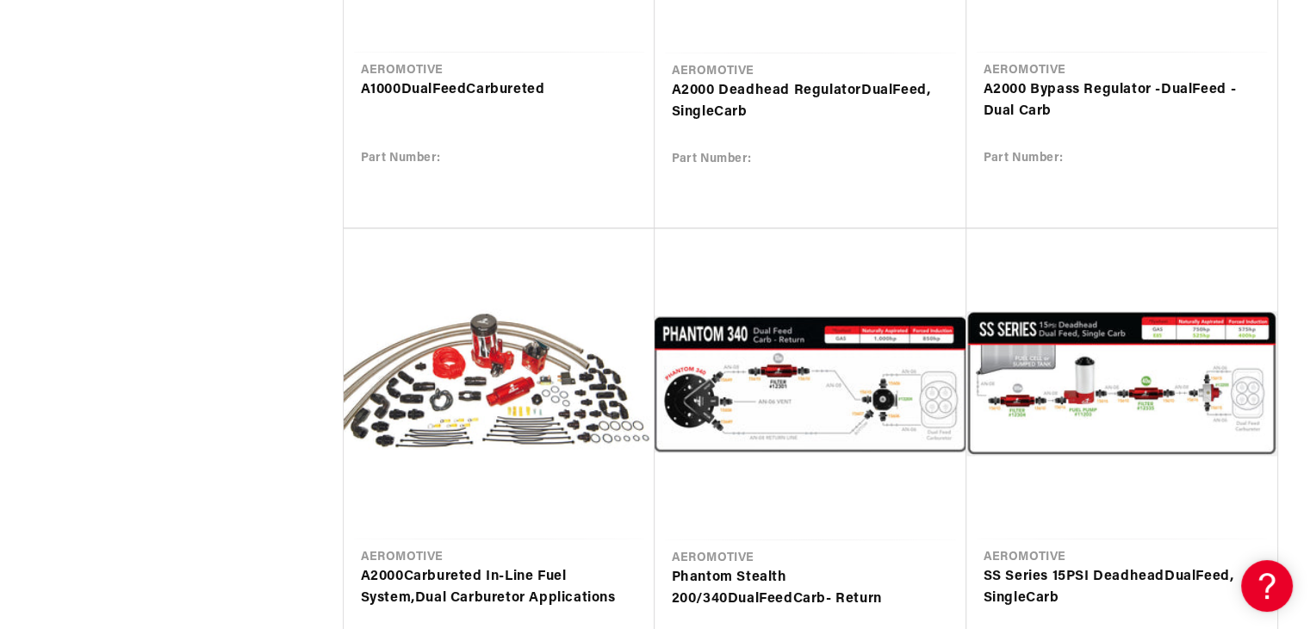
scroll to position [2035, 0]
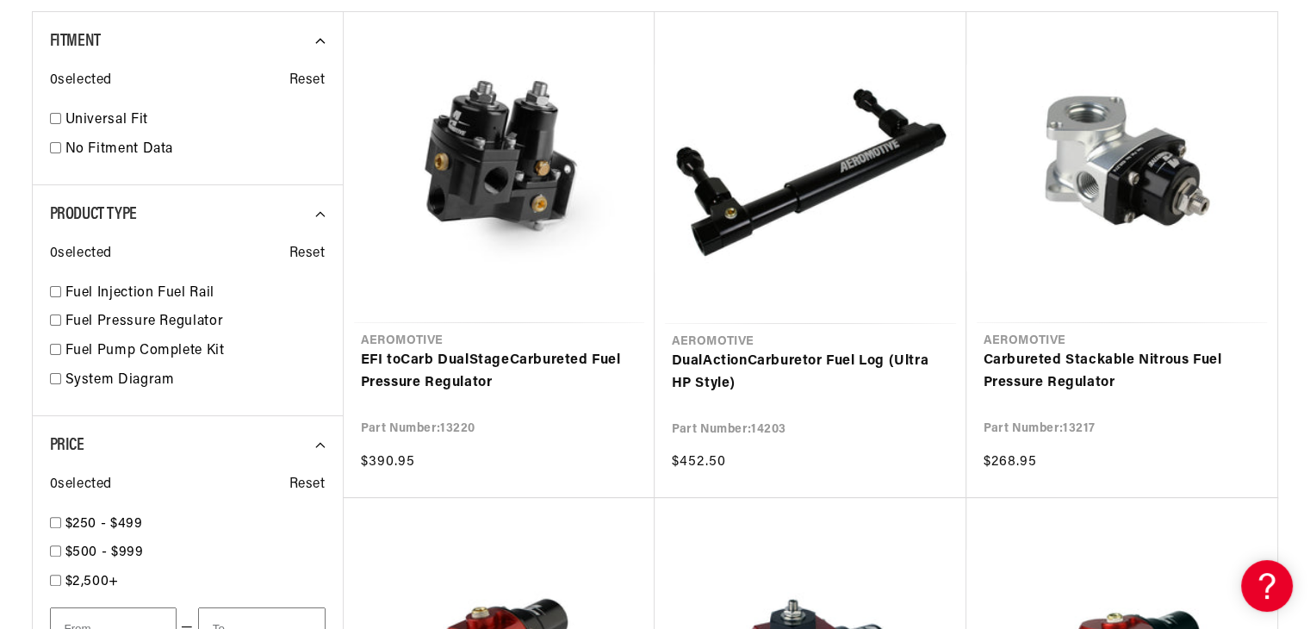
scroll to position [308, 0]
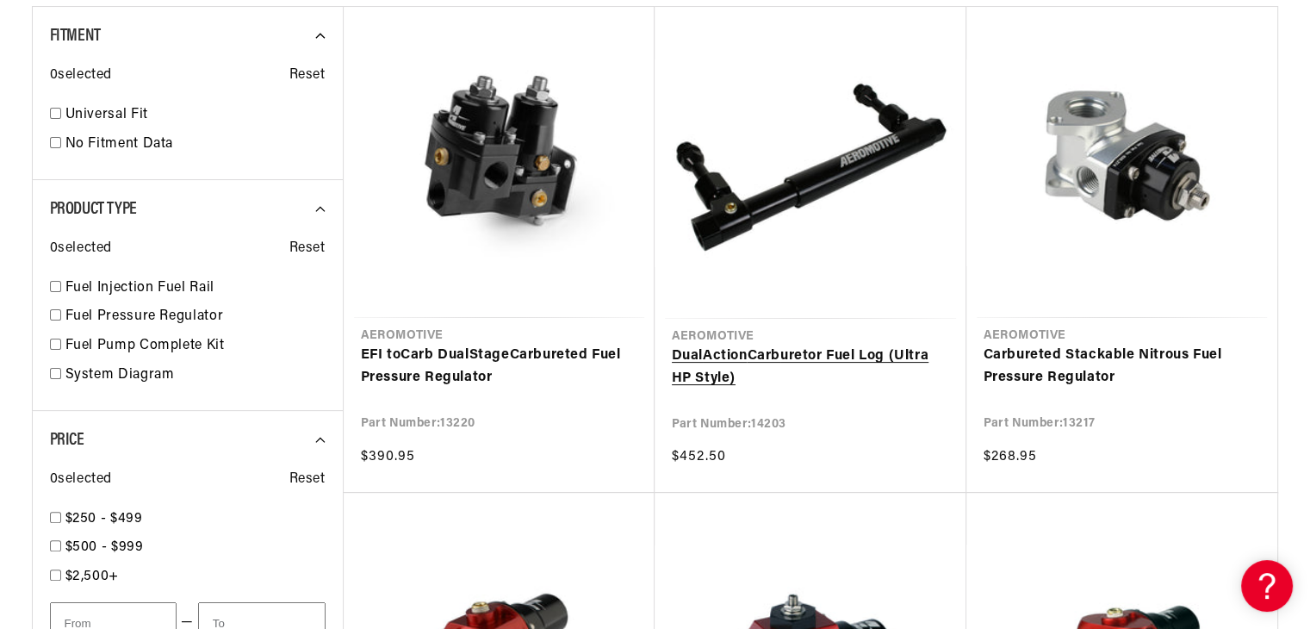
click at [806, 345] on link "Dual Action Carb uretor Fuel Log (Ultra HP Style)" at bounding box center [810, 367] width 277 height 44
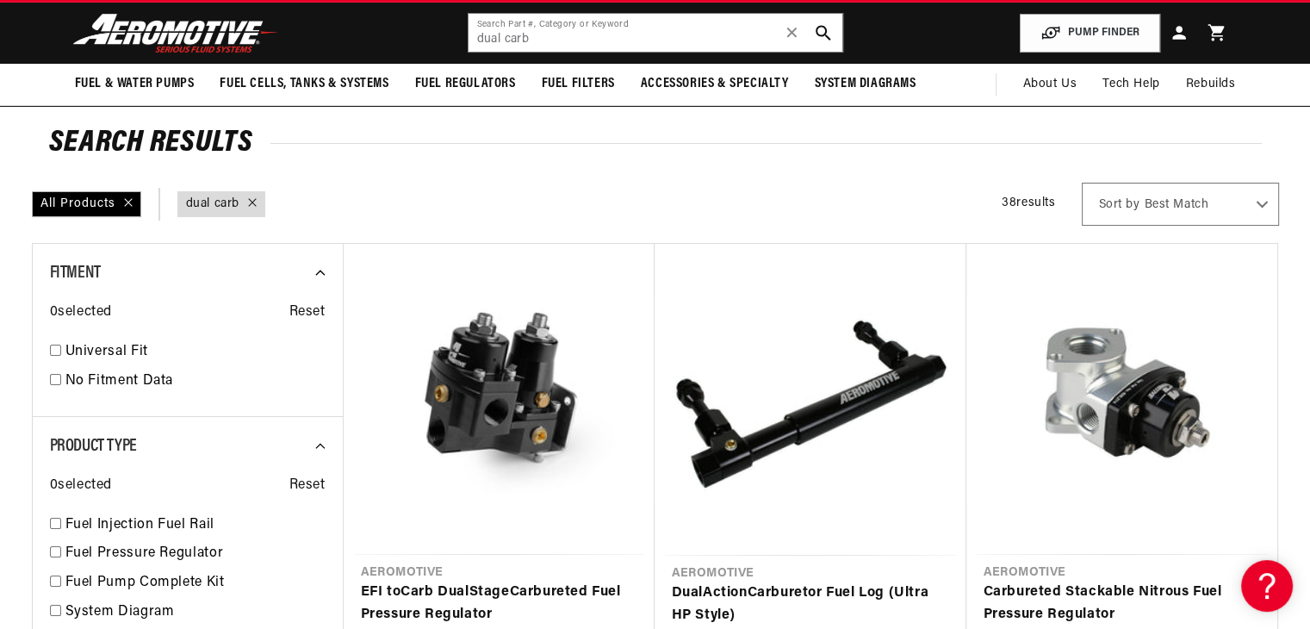
scroll to position [0, 0]
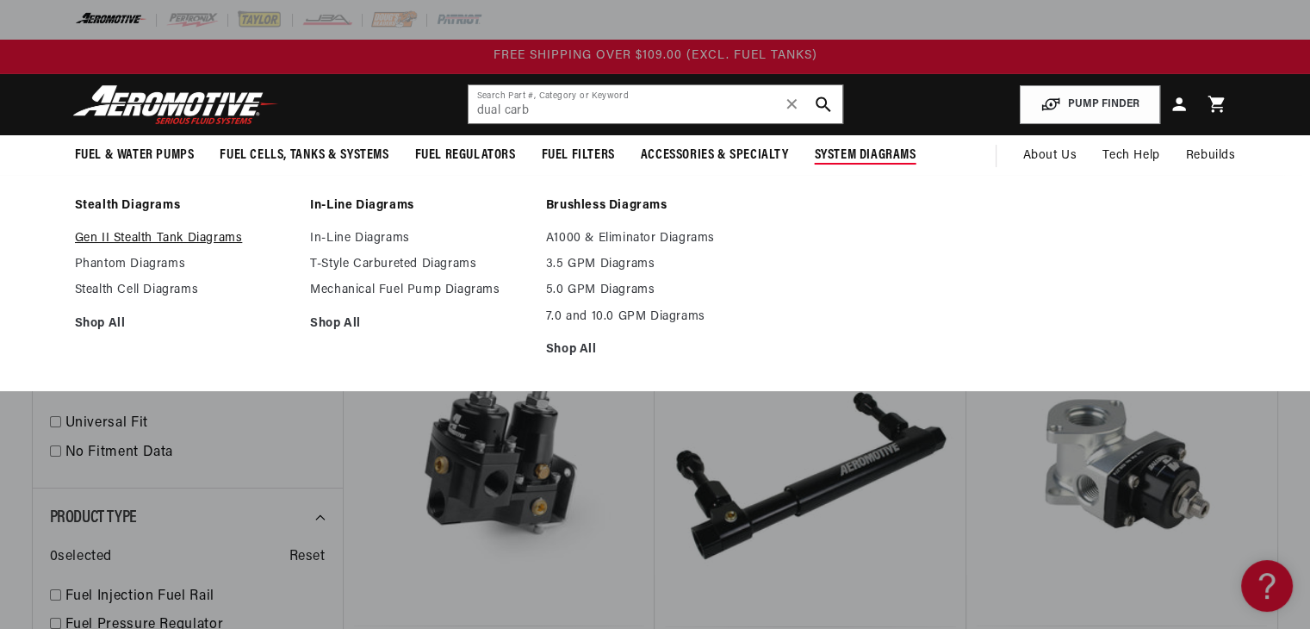
click at [199, 240] on link "Gen II Stealth Tank Diagrams" at bounding box center [184, 239] width 219 height 16
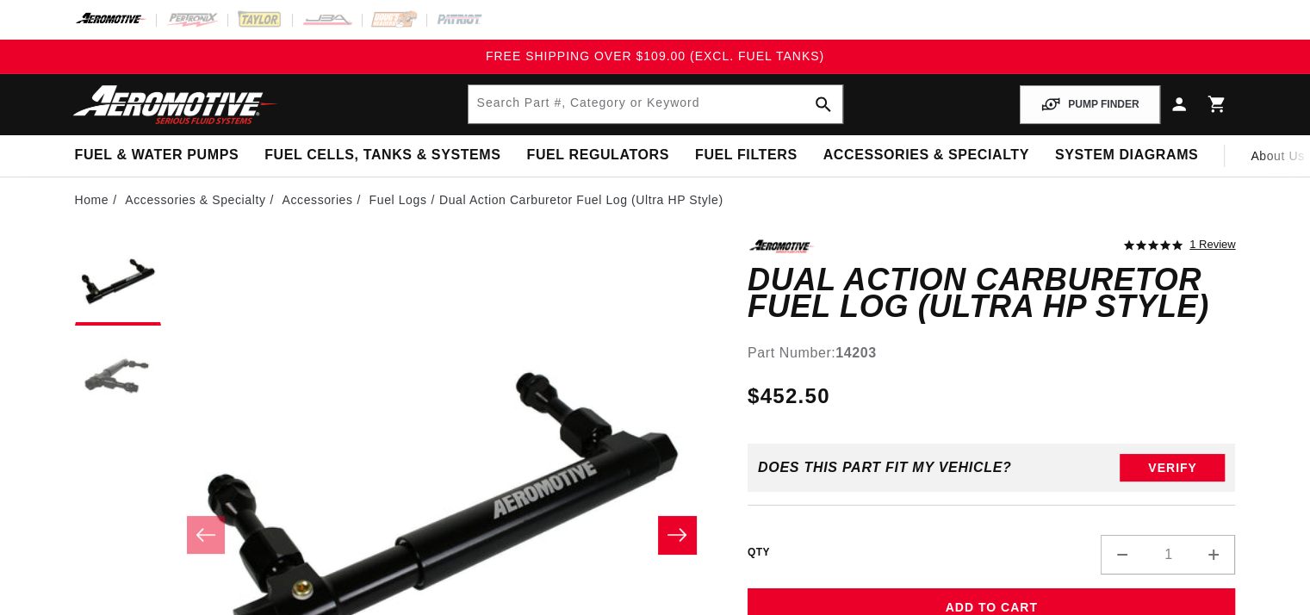
click at [125, 362] on button "Load image 2 in gallery view" at bounding box center [118, 377] width 86 height 86
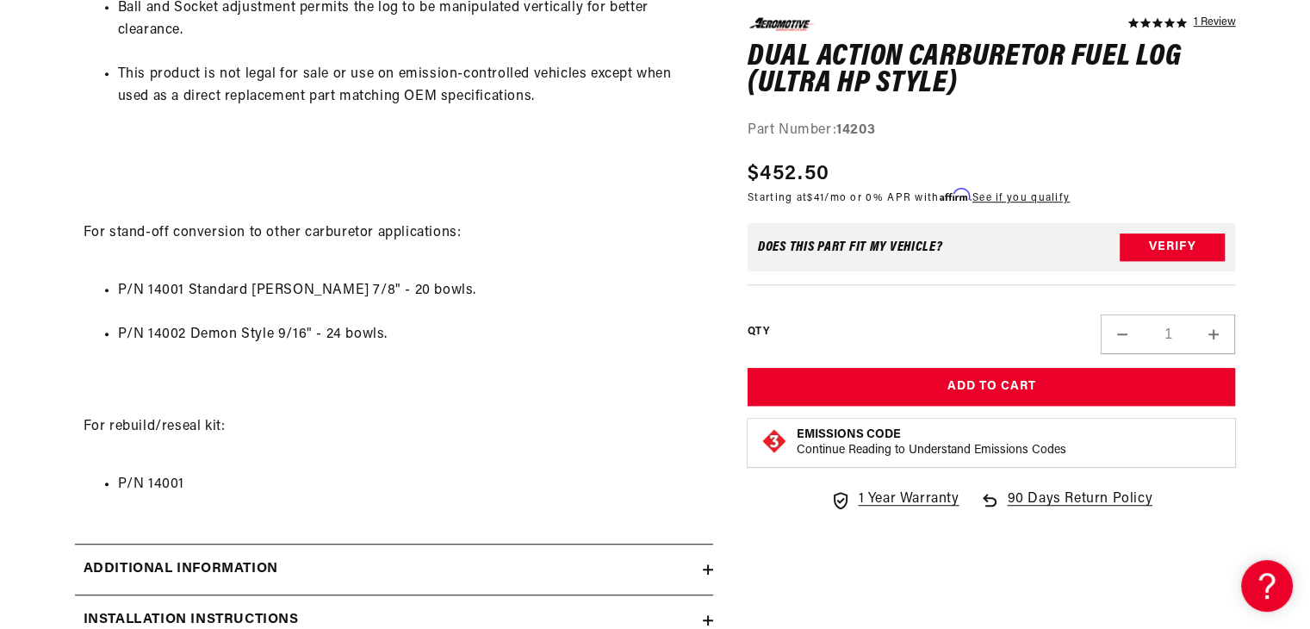
scroll to position [1091, 0]
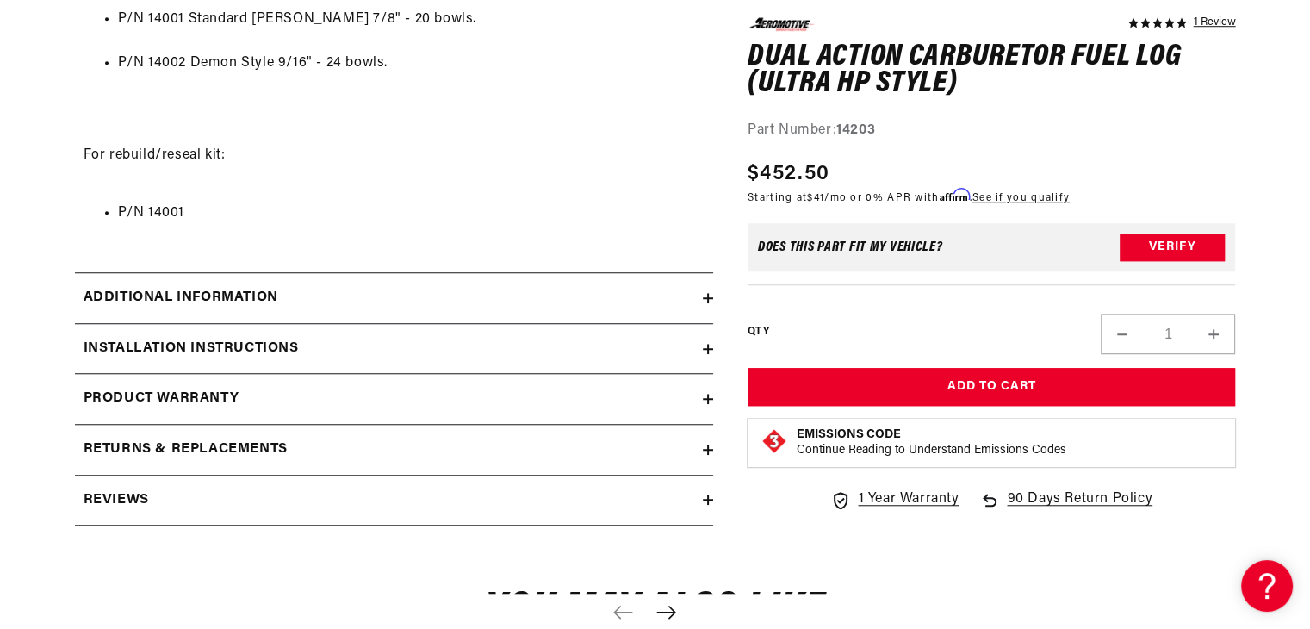
scroll to position [1358, 0]
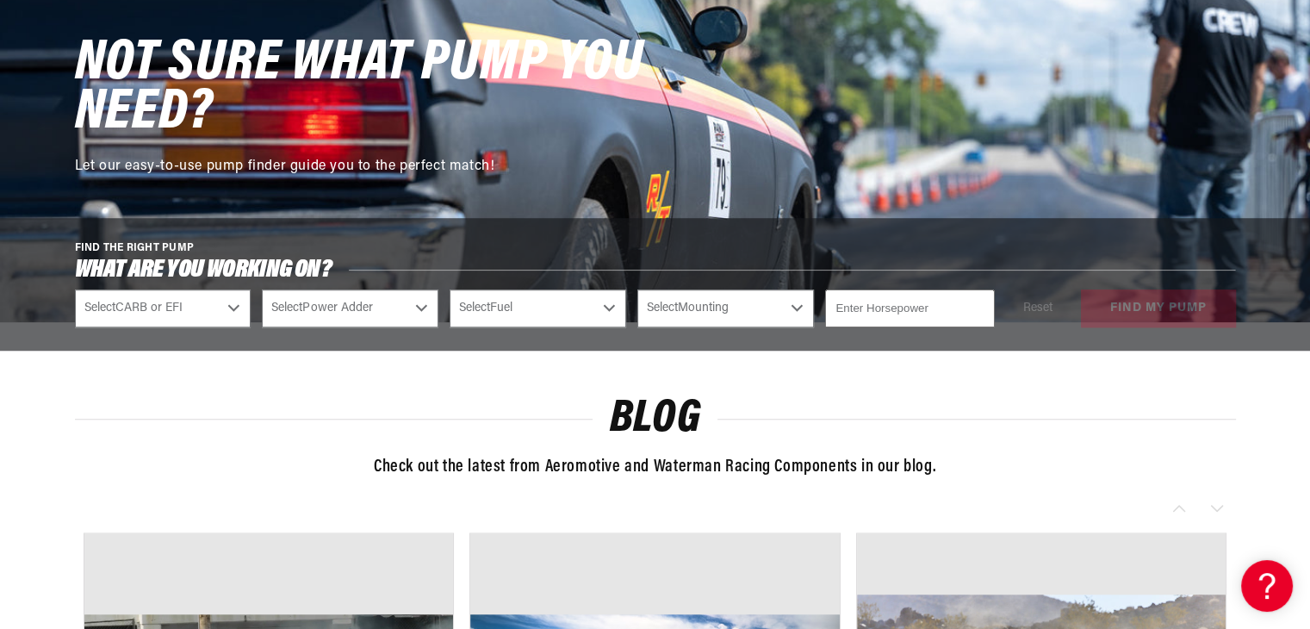
scroll to position [1445, 0]
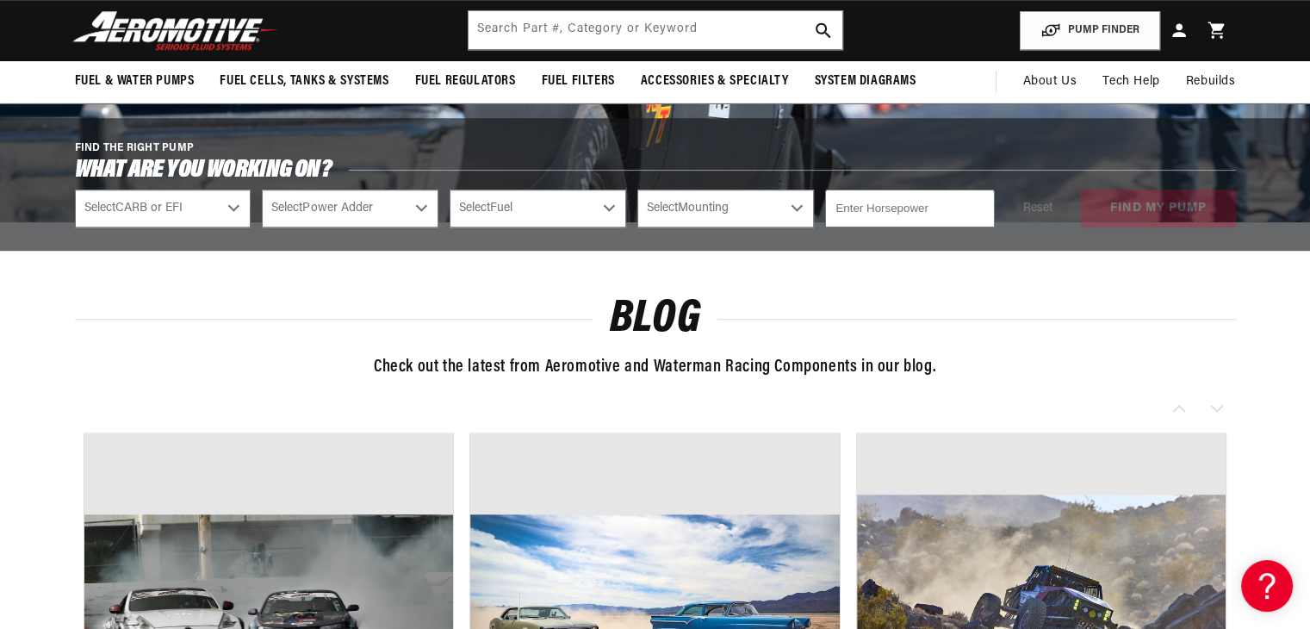
click at [211, 214] on select "Select CARB or EFI [GEOGRAPHIC_DATA] Fuel Injected" at bounding box center [163, 209] width 177 height 38
select select "Carbureted"
click at [75, 190] on select "Select CARB or EFI [GEOGRAPHIC_DATA] Fuel Injected" at bounding box center [163, 209] width 177 height 38
select select "Carbureted"
click at [369, 199] on select "Select Power Adder No - Naturally Aspirated Yes - Forced Induction" at bounding box center [350, 209] width 177 height 38
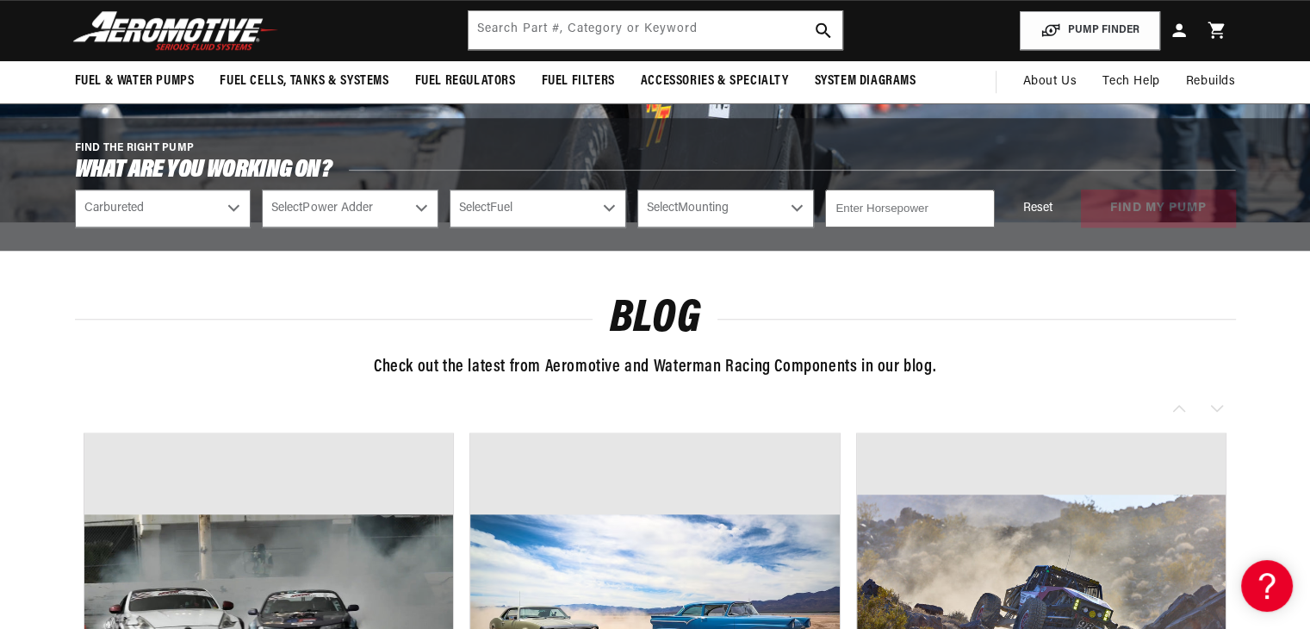
select select "No-Naturally-Aspirated"
click at [262, 190] on select "Select Power Adder No - Naturally Aspirated Yes - Forced Induction" at bounding box center [350, 209] width 177 height 38
select select "No-Naturally-Aspirated"
click at [508, 212] on select "Select Fuel E85 Gas" at bounding box center [538, 209] width 177 height 38
select select "Gas"
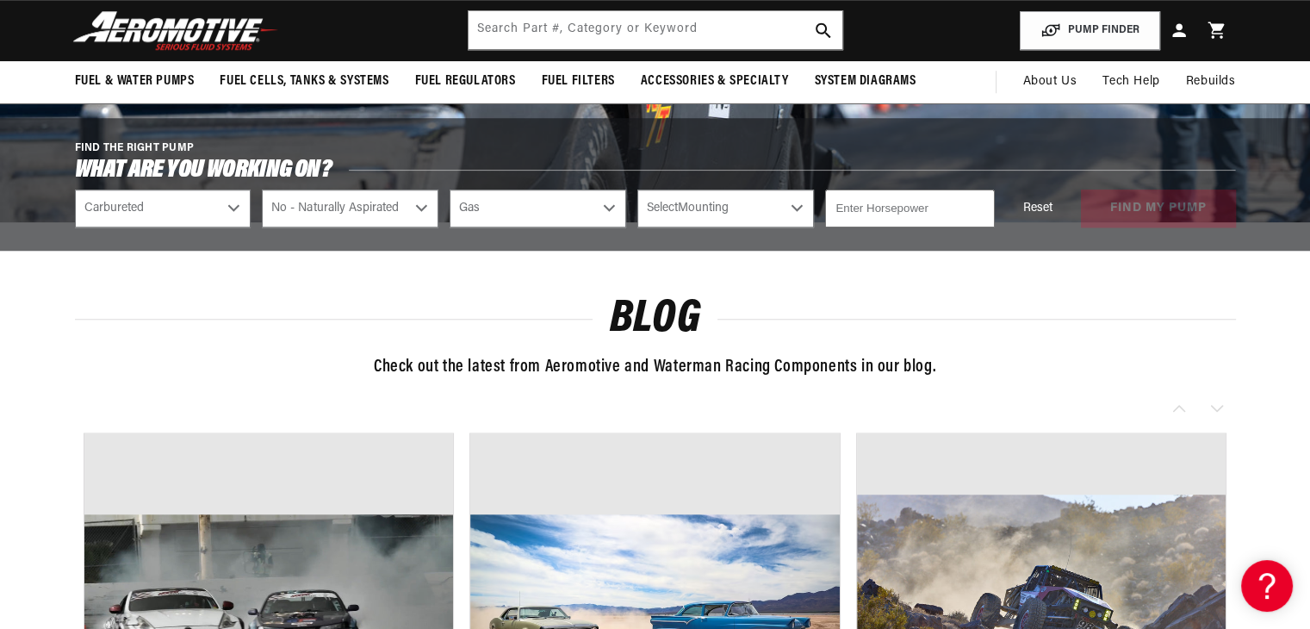
click at [450, 190] on select "Select Fuel E85 Gas" at bounding box center [538, 209] width 177 height 38
select select "Gas"
click at [734, 204] on select "Select Mounting External In-Tank" at bounding box center [725, 209] width 177 height 38
select select "In-Tank"
click at [637, 190] on select "Select Mounting External In-Tank" at bounding box center [725, 209] width 177 height 38
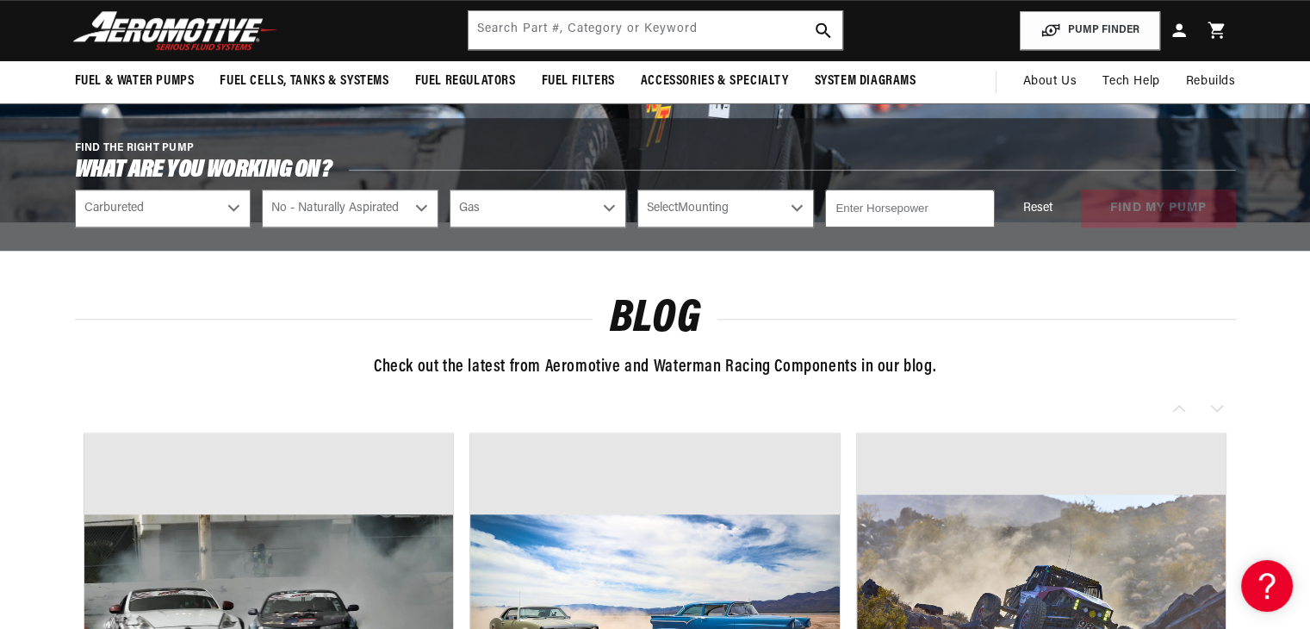
select select "In-Tank"
click at [911, 211] on input "number" at bounding box center [909, 209] width 169 height 38
type input "1000"
click at [982, 261] on div "Blog Check out the latest from Aeromotive and Waterman Racing Components in our…" at bounding box center [655, 616] width 1247 height 730
click at [1140, 206] on button "find my pump" at bounding box center [1158, 209] width 155 height 39
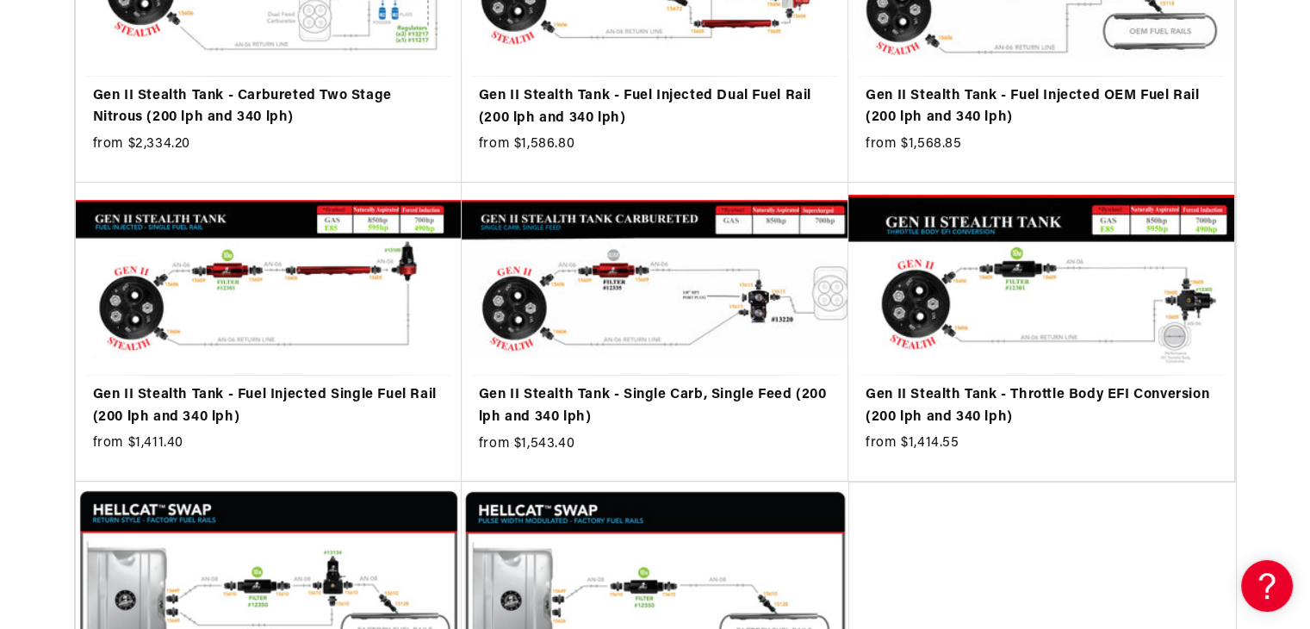
scroll to position [532, 0]
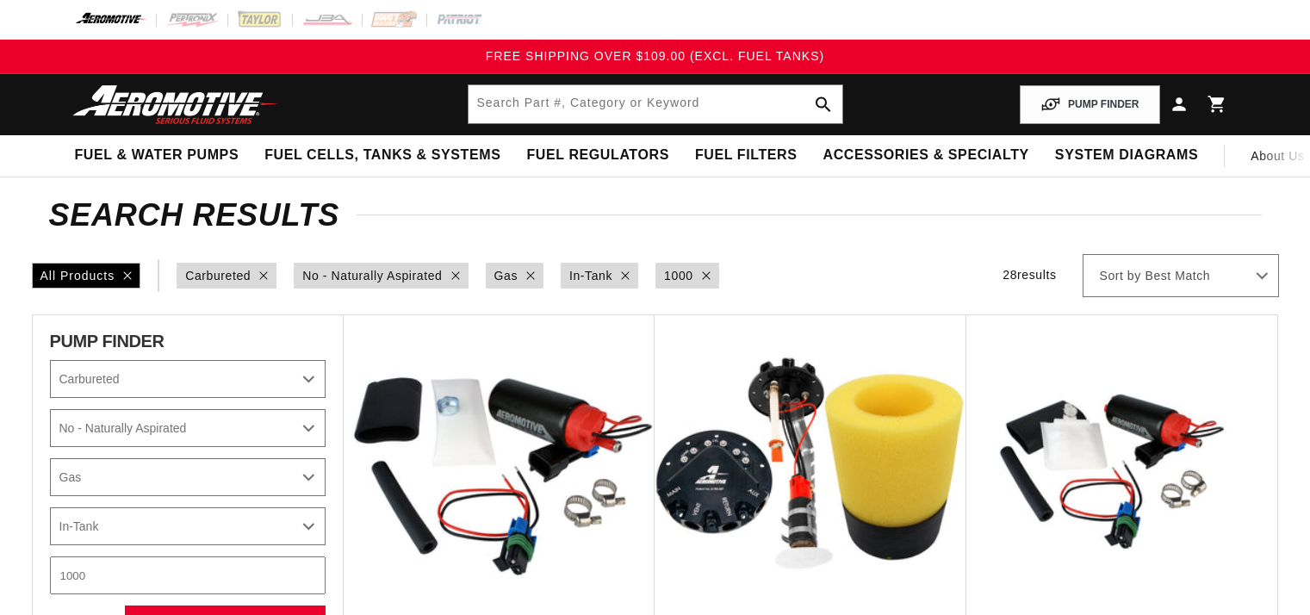
select select "Carbureted"
select select "No-Naturally-Aspirated"
select select "Gas"
select select "In-Tank"
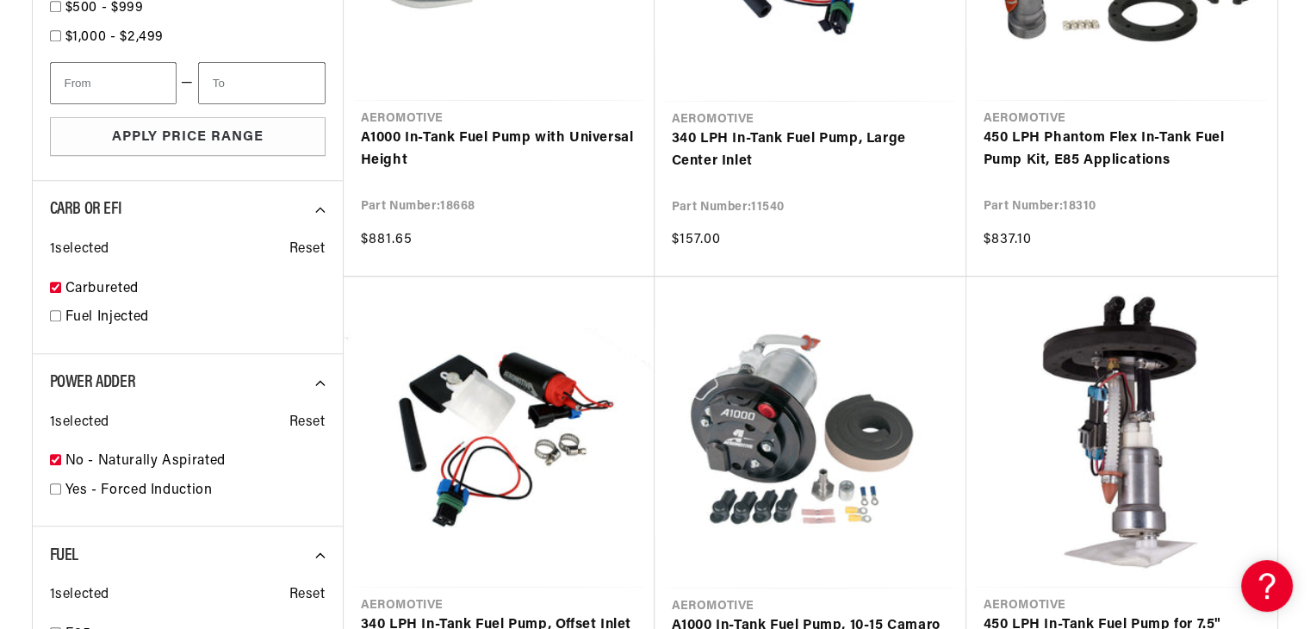
scroll to position [1502, 0]
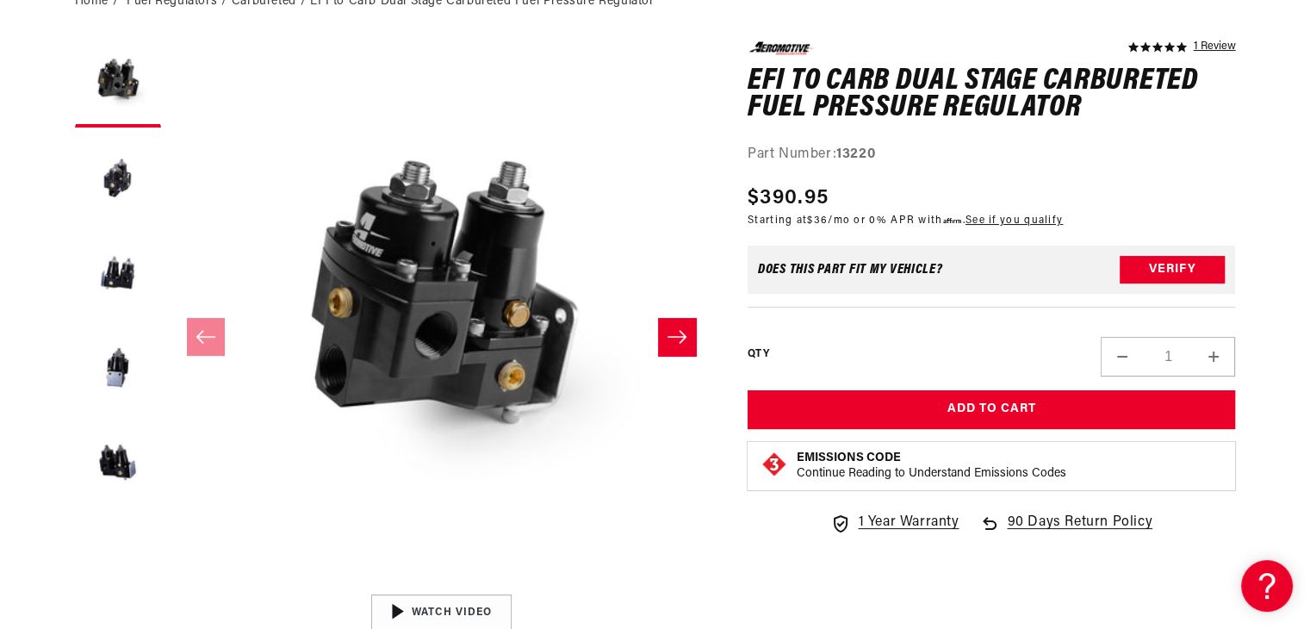
drag, startPoint x: 104, startPoint y: 288, endPoint x: 625, endPoint y: 438, distance: 542.3
click at [170, 586] on button "Open media 1 in modal" at bounding box center [170, 586] width 0 height 0
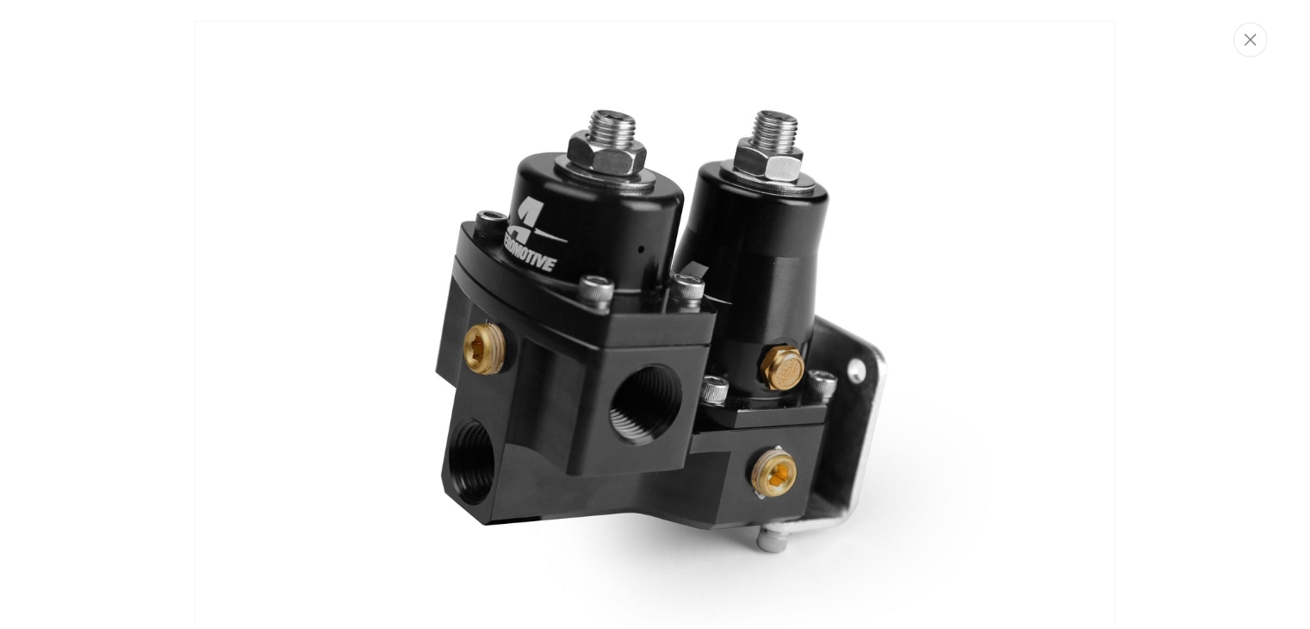
scroll to position [52, 0]
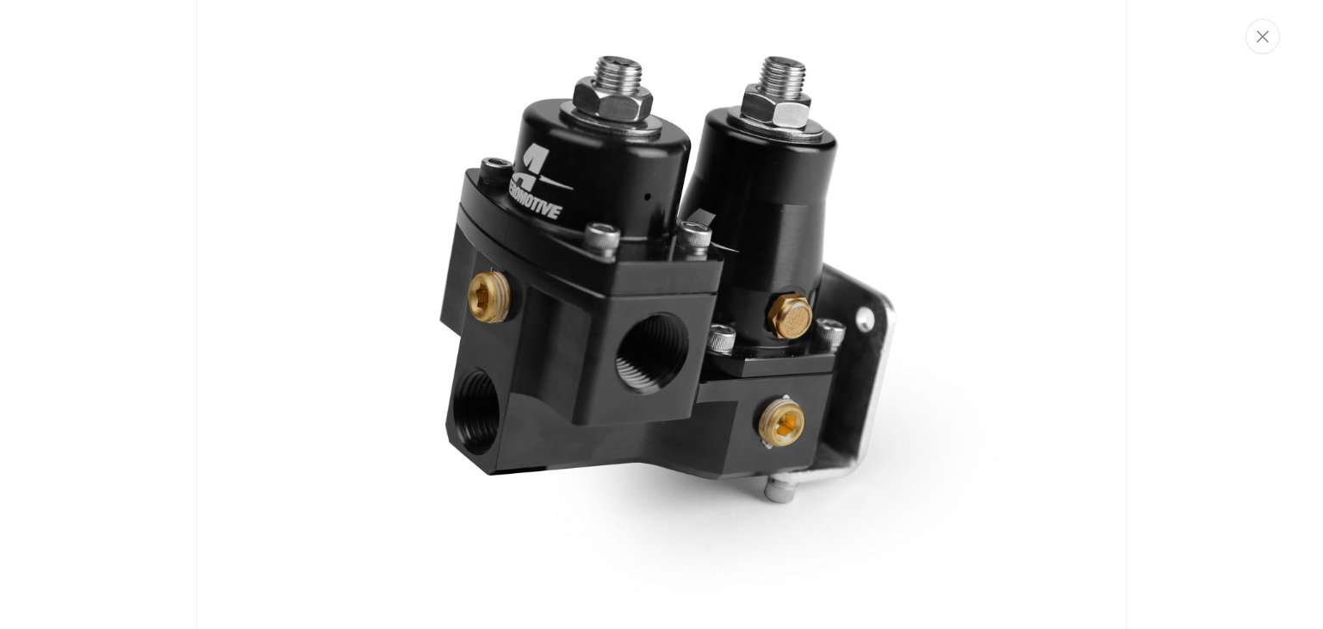
click at [908, 313] on img "Media gallery" at bounding box center [661, 316] width 930 height 701
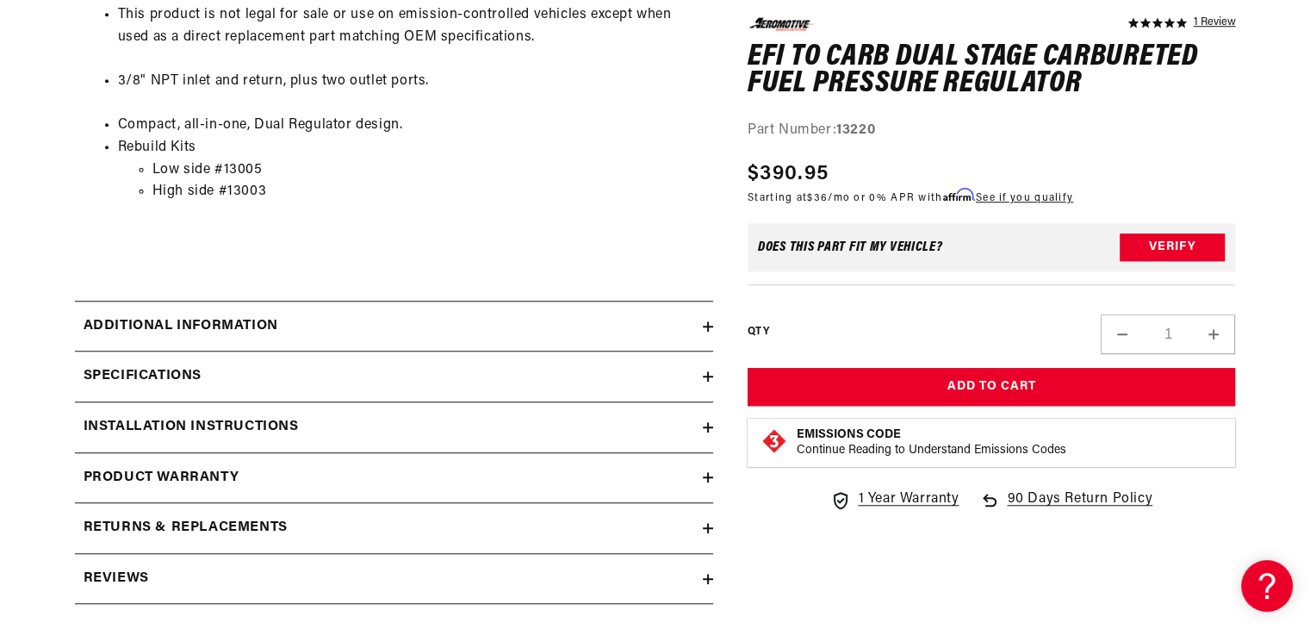
scroll to position [1313, 0]
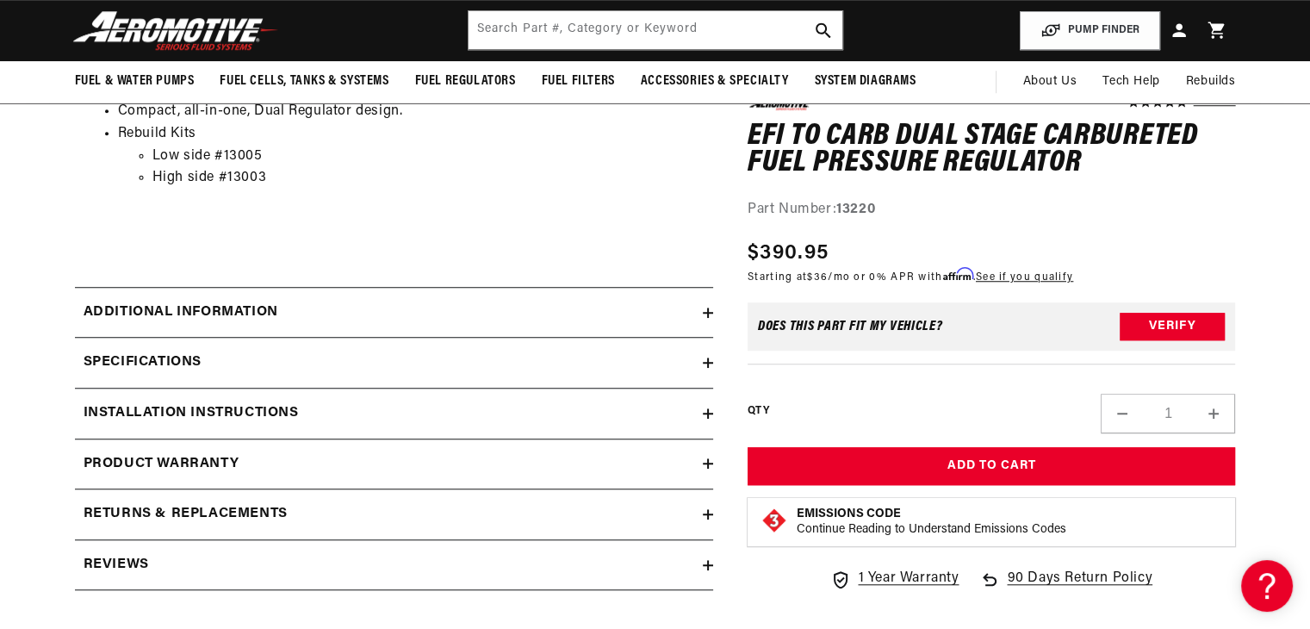
click at [152, 316] on h2 "Additional information" at bounding box center [181, 312] width 195 height 22
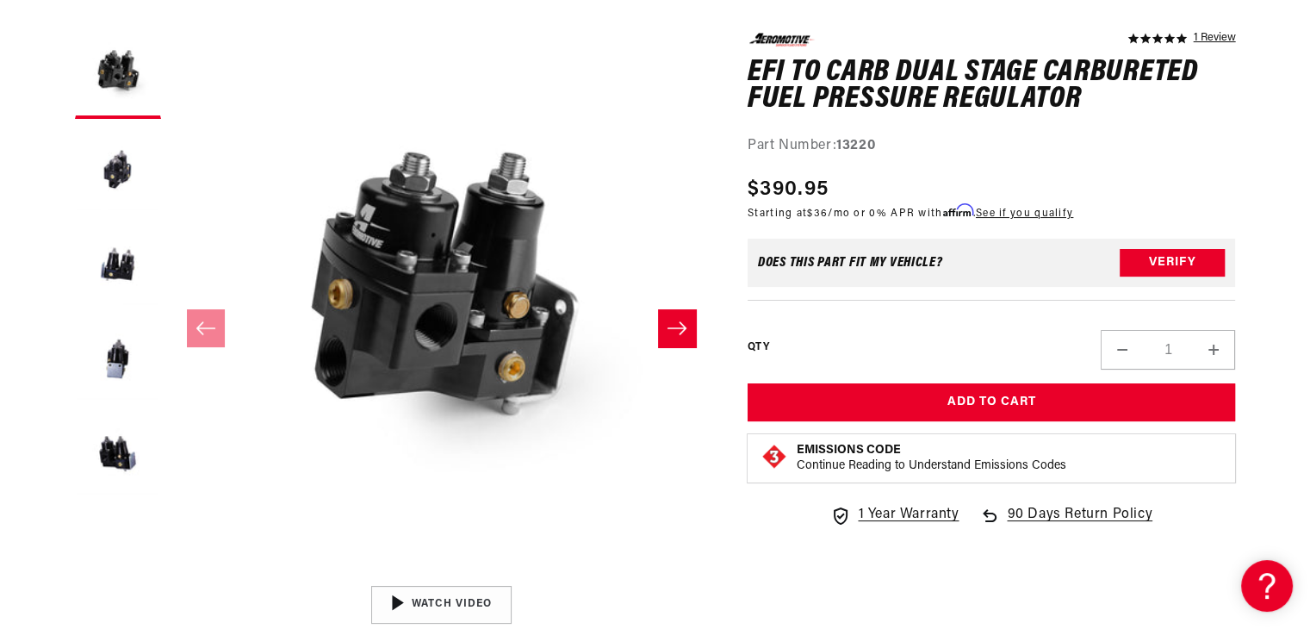
scroll to position [0, 0]
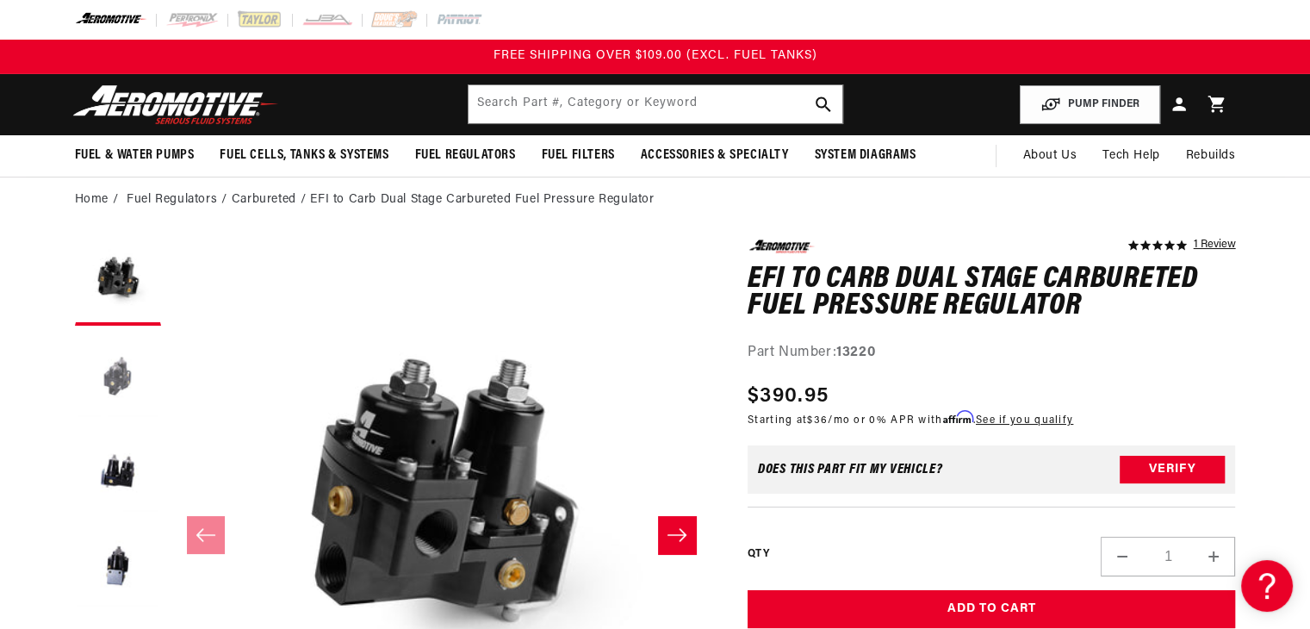
click at [124, 385] on button "Load image 2 in gallery view" at bounding box center [118, 377] width 86 height 86
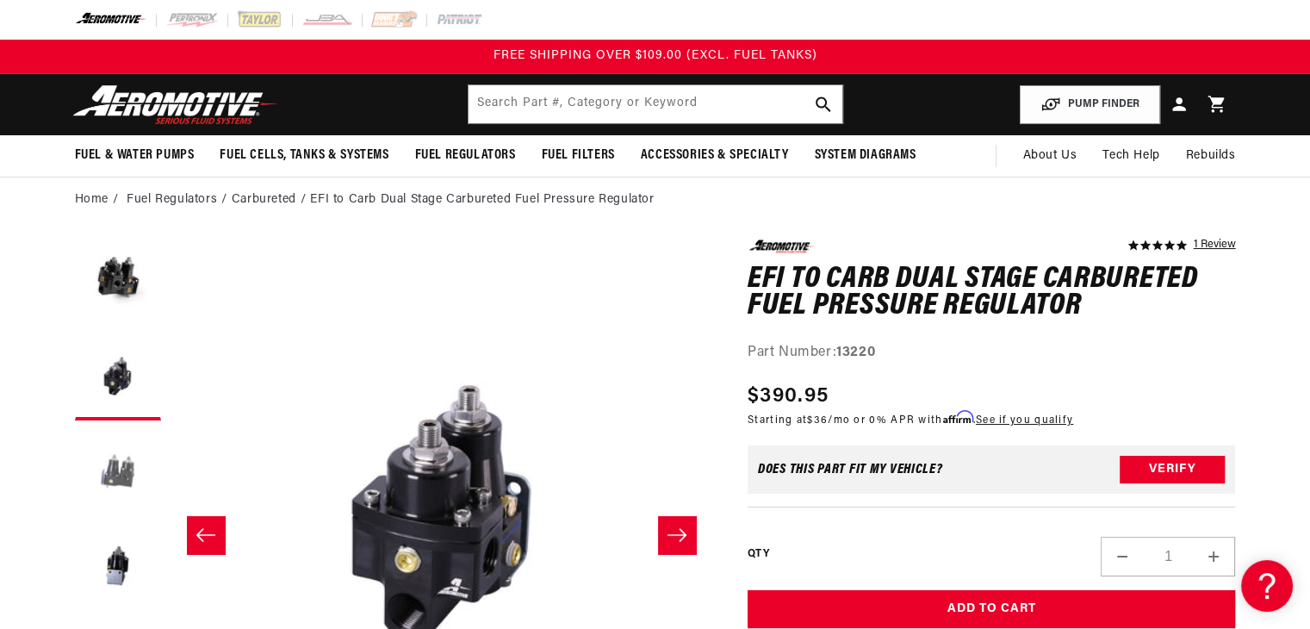
click at [118, 499] on button "Load image 3 in gallery view" at bounding box center [118, 472] width 86 height 86
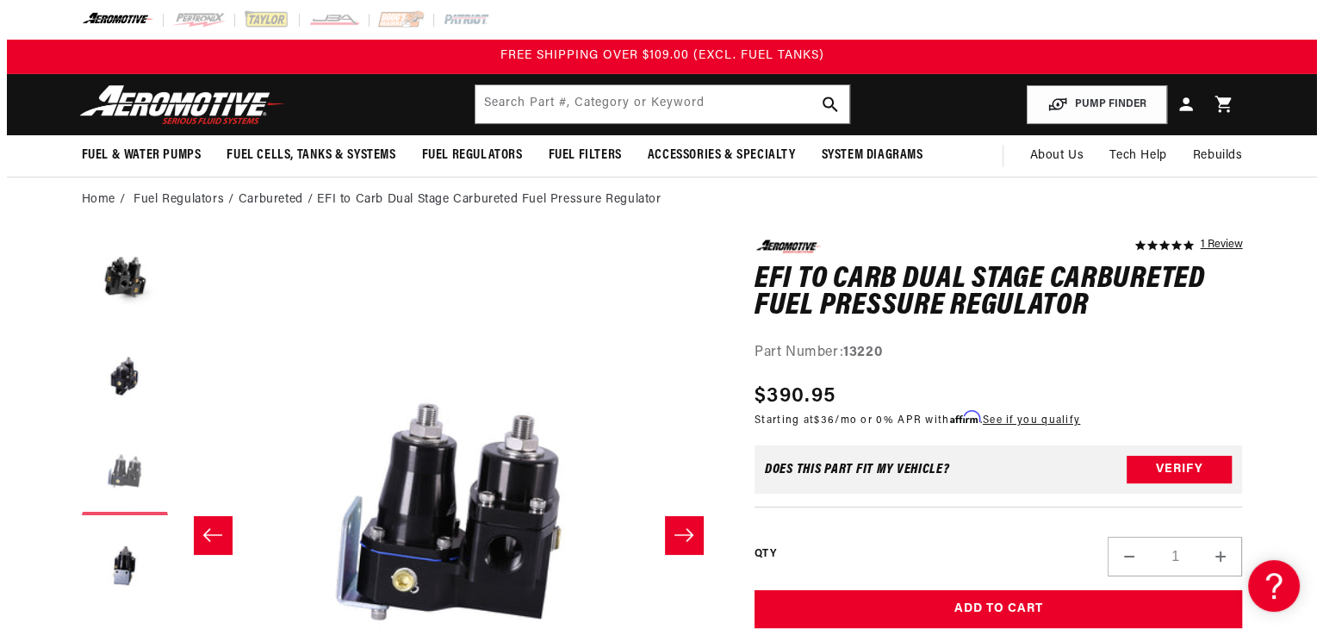
scroll to position [0, 1088]
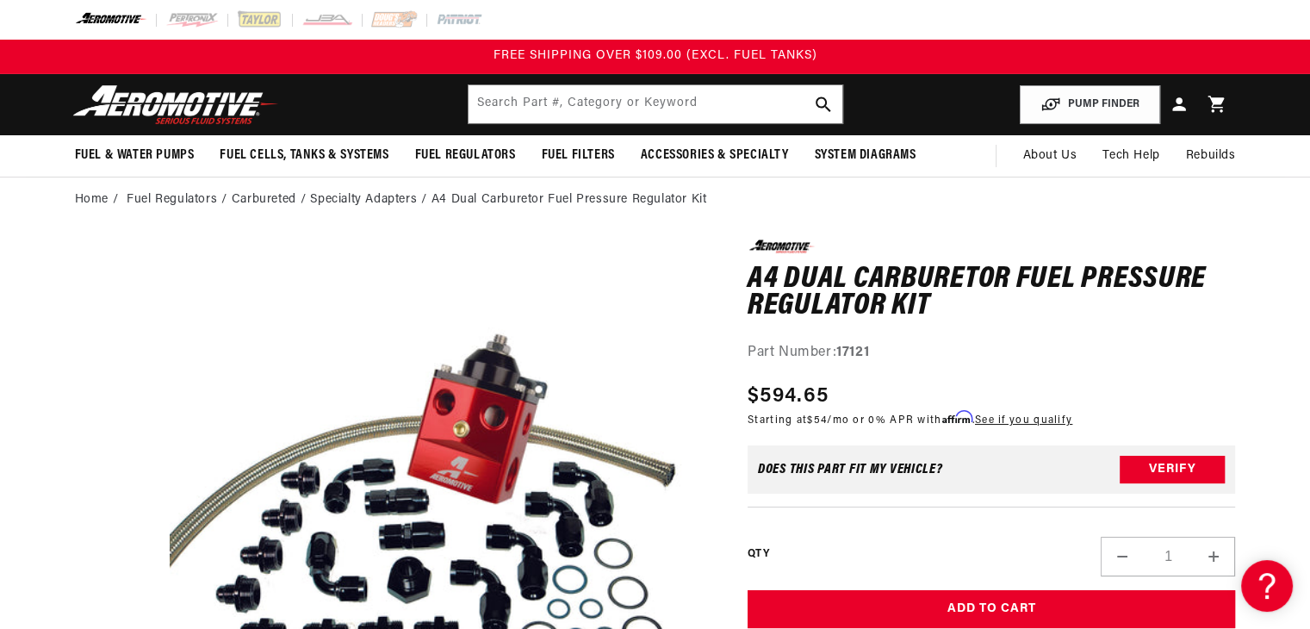
click at [344, 201] on li "Specialty Adapters" at bounding box center [370, 199] width 121 height 19
click at [288, 196] on li "Carbureted" at bounding box center [271, 199] width 79 height 19
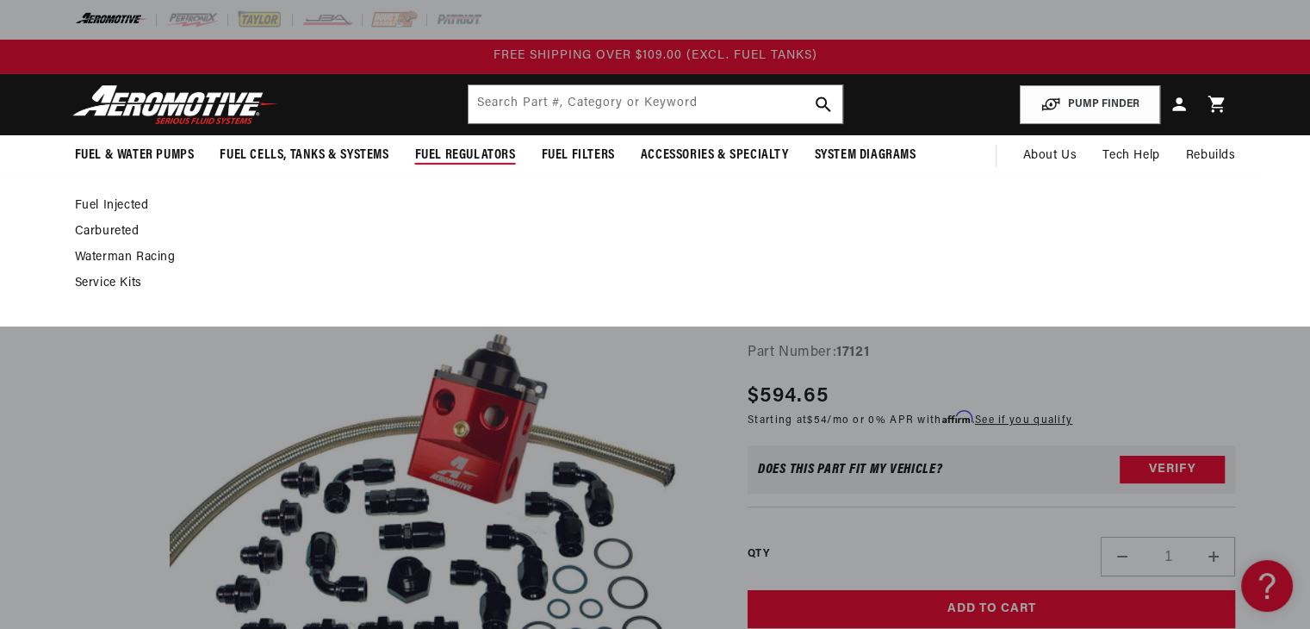
click at [111, 224] on link "Carbureted" at bounding box center [647, 232] width 1144 height 16
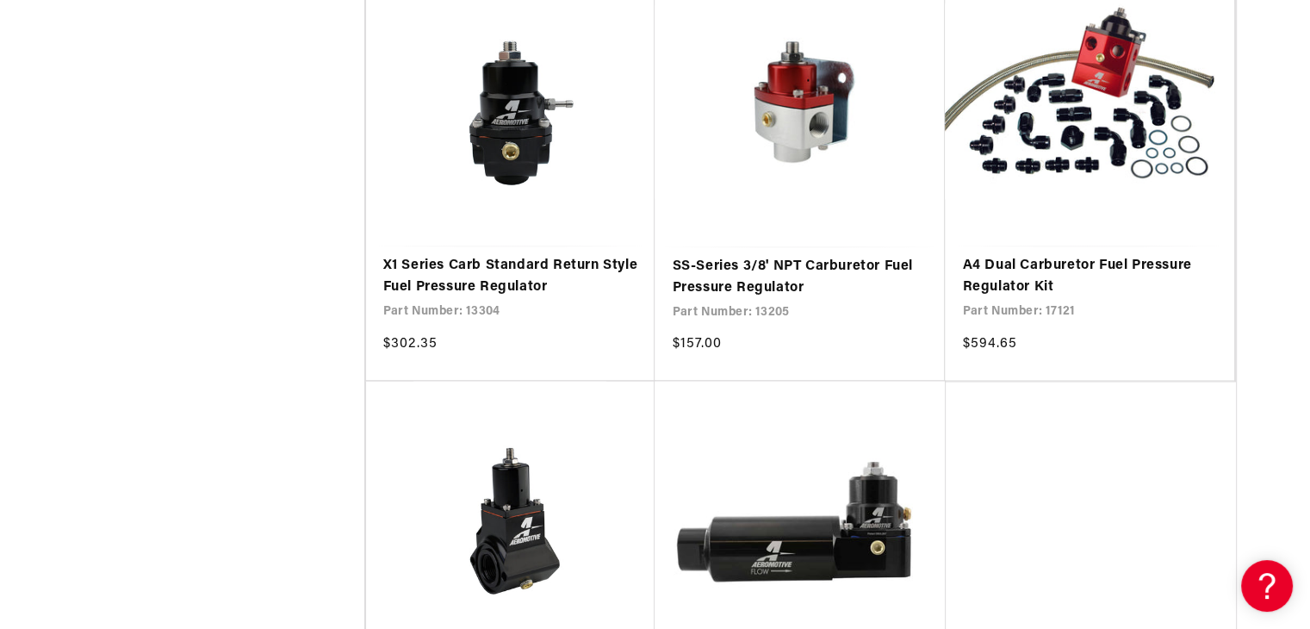
scroll to position [2694, 0]
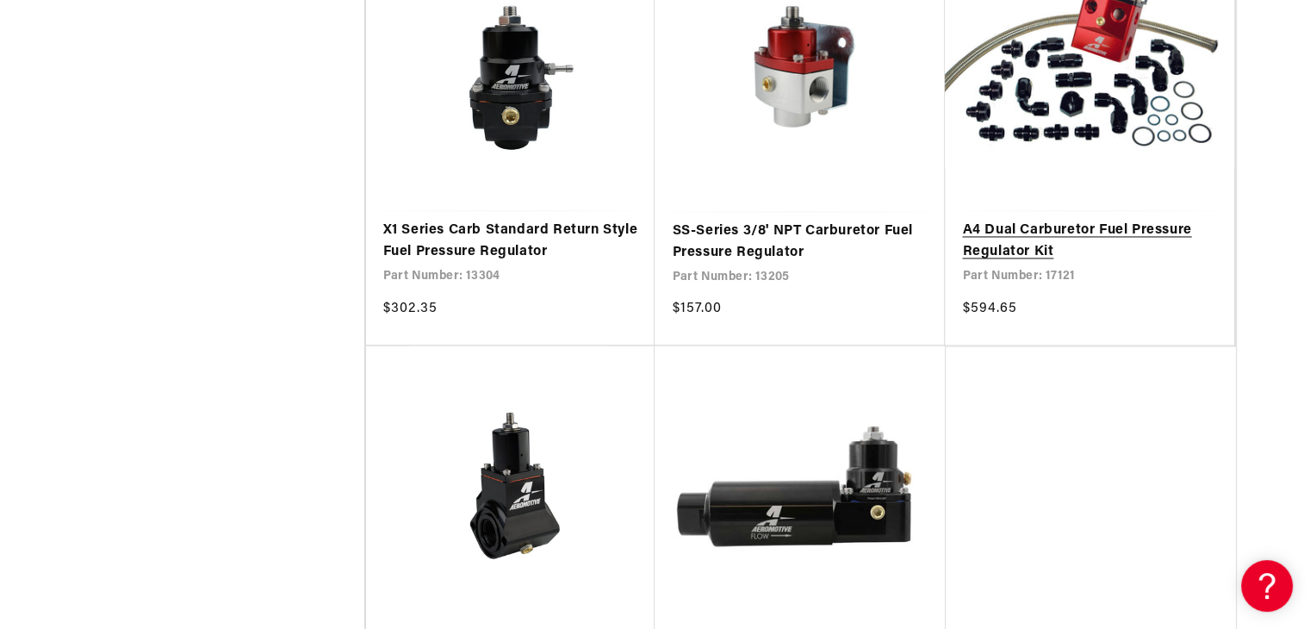
click at [1032, 220] on link "A4 Dual Carburetor Fuel Pressure Regulator Kit" at bounding box center [1089, 242] width 255 height 44
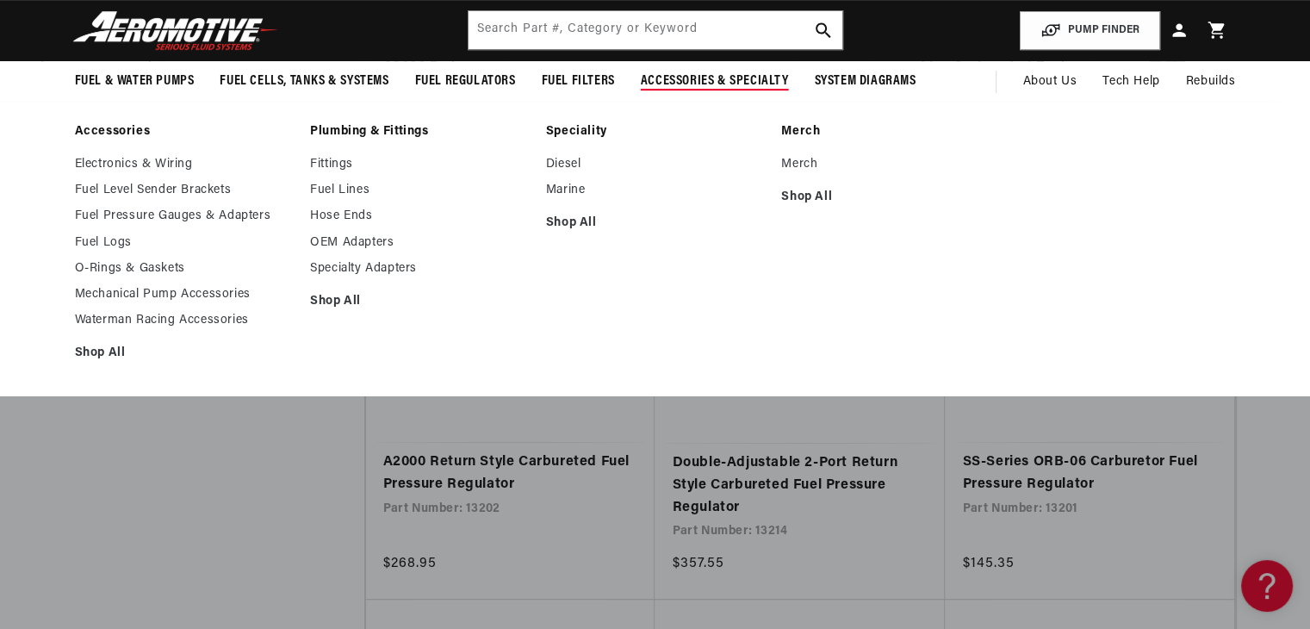
scroll to position [72, 0]
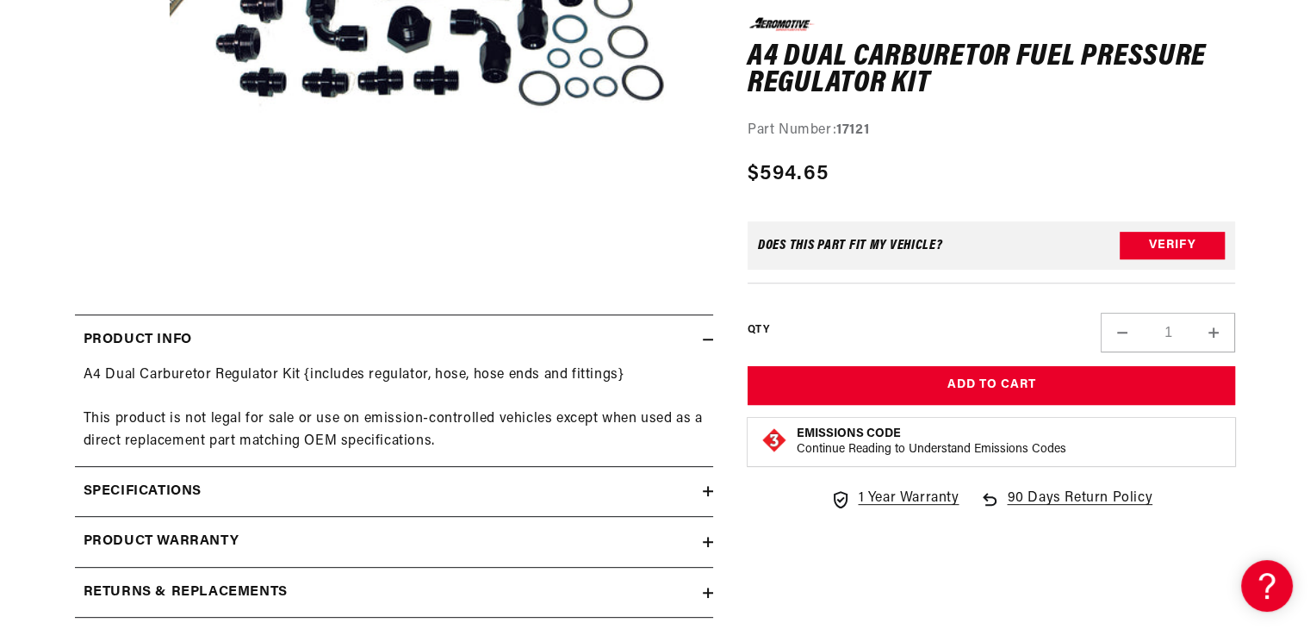
scroll to position [710, 0]
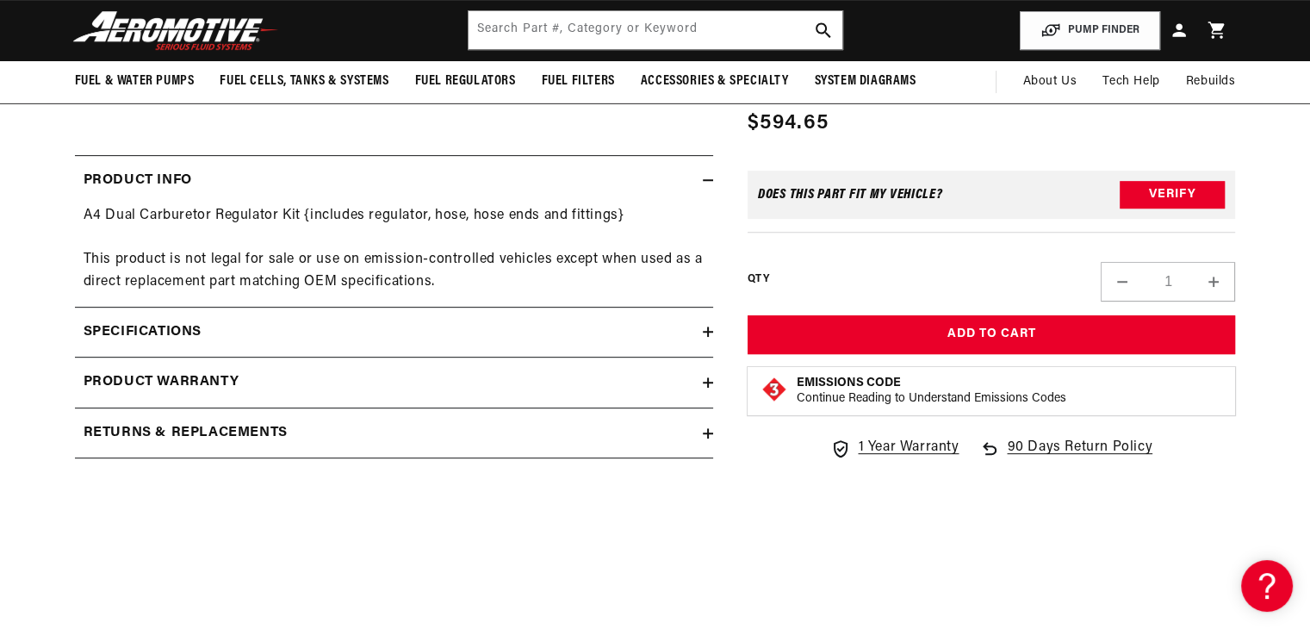
click at [208, 330] on div "Specifications" at bounding box center [389, 332] width 628 height 22
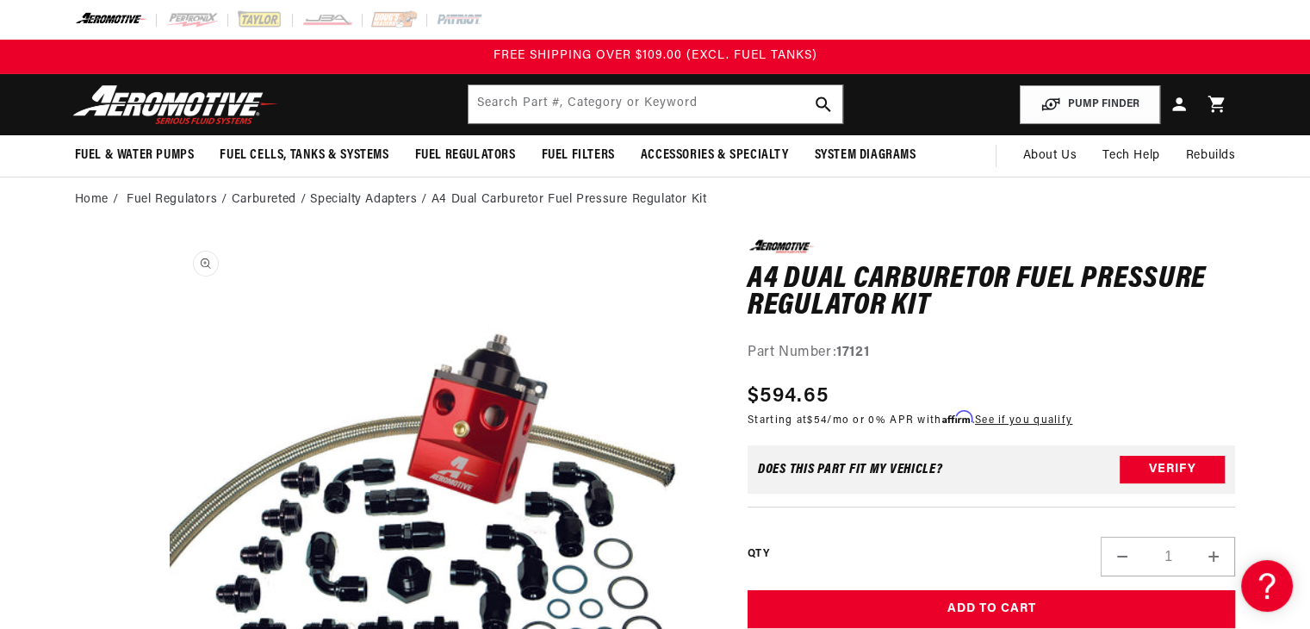
scroll to position [0, 0]
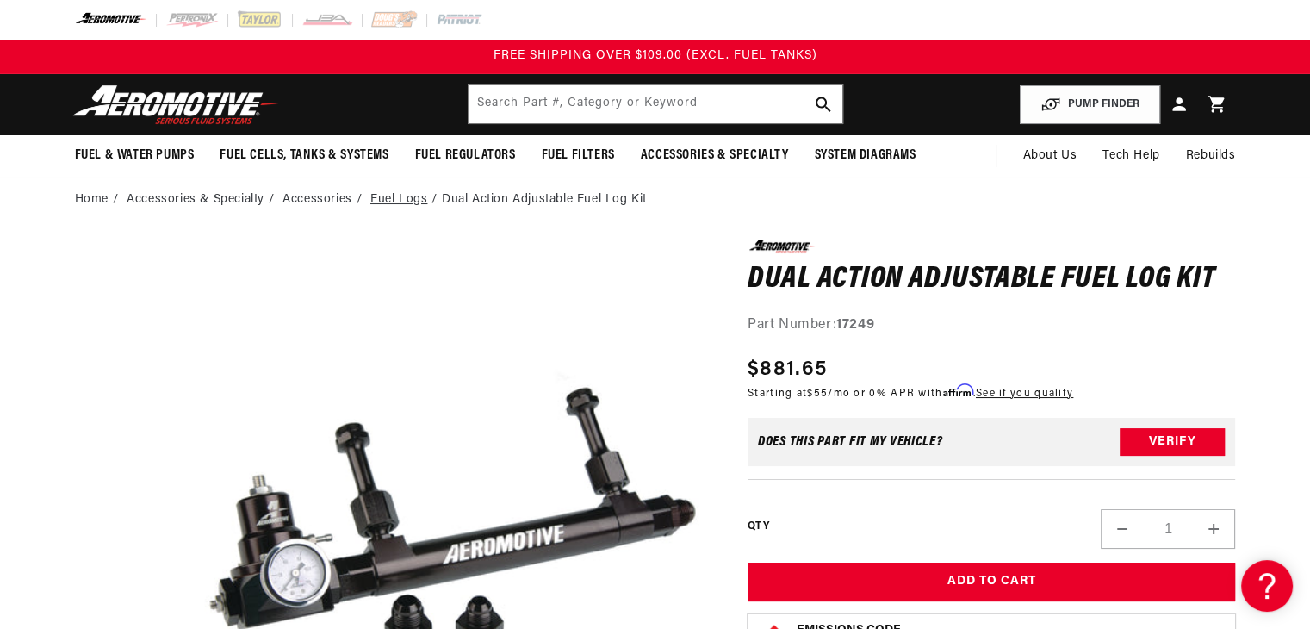
click at [417, 198] on link "Fuel Logs" at bounding box center [398, 199] width 57 height 19
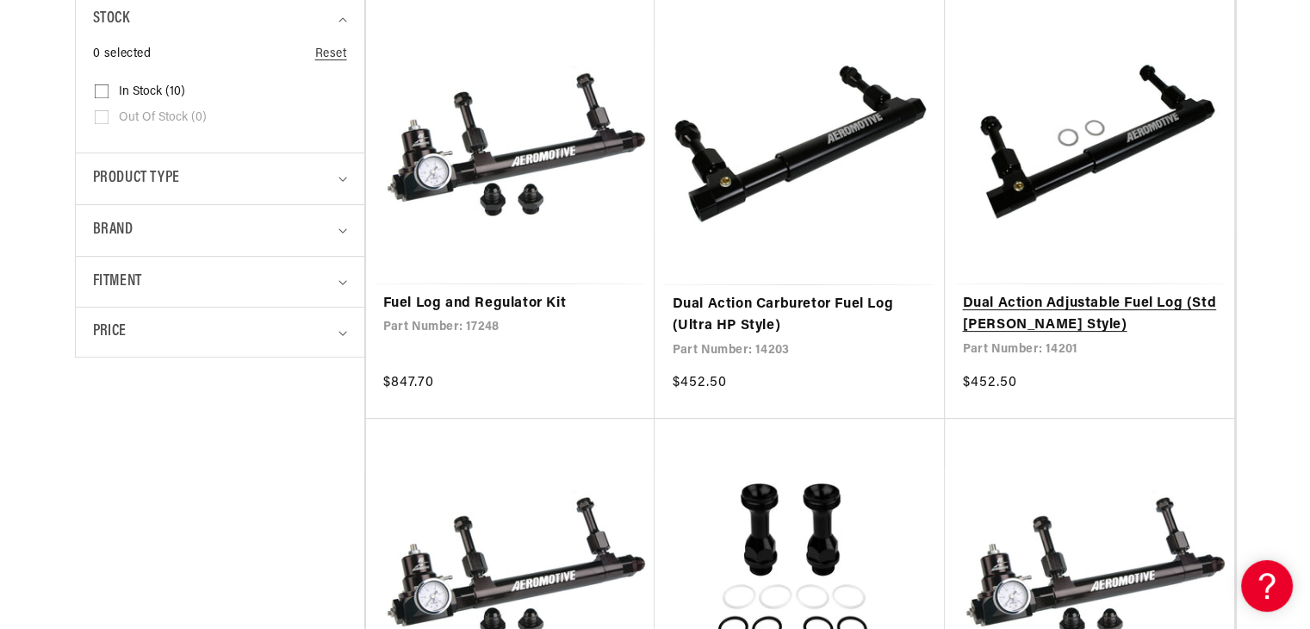
click at [1087, 293] on link "Dual Action Adjustable Fuel Log (Std Holley Style)" at bounding box center [1089, 315] width 255 height 44
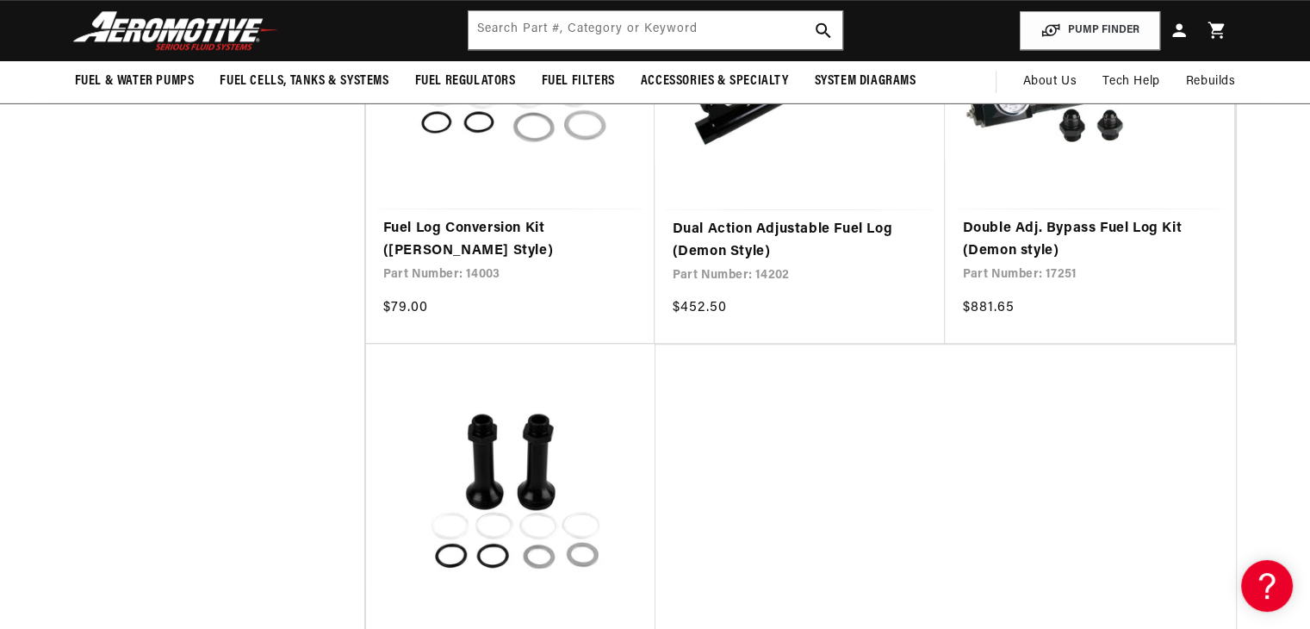
scroll to position [84, 0]
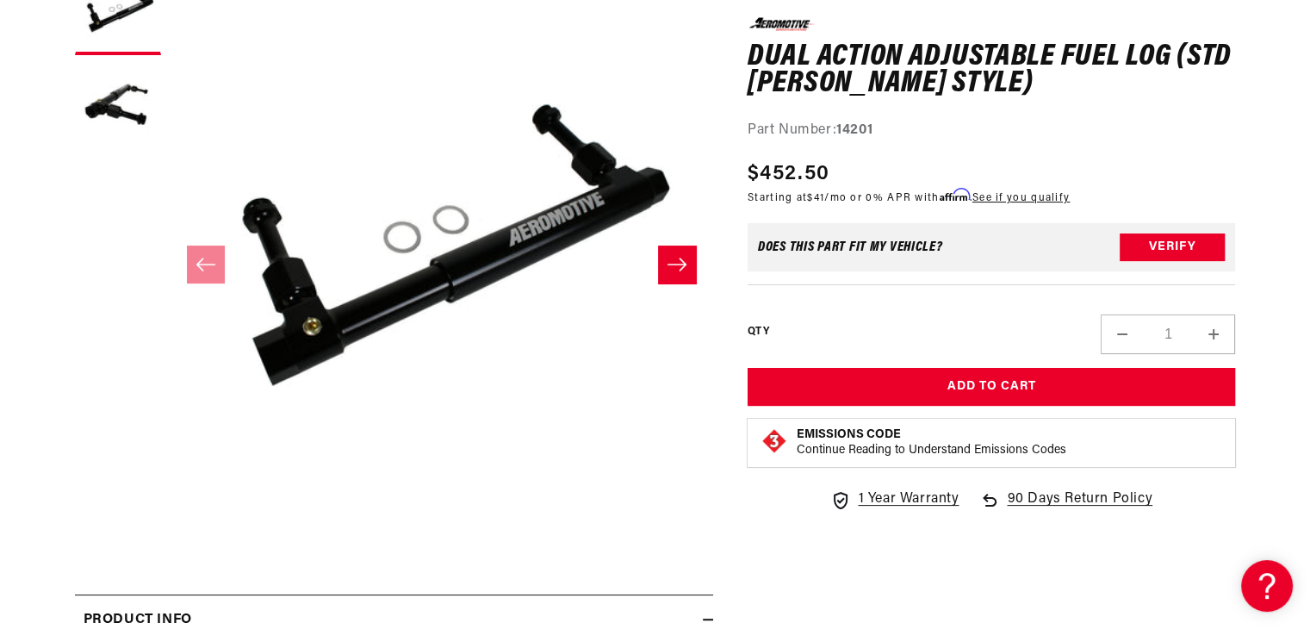
scroll to position [276, 0]
